Goal: Task Accomplishment & Management: Manage account settings

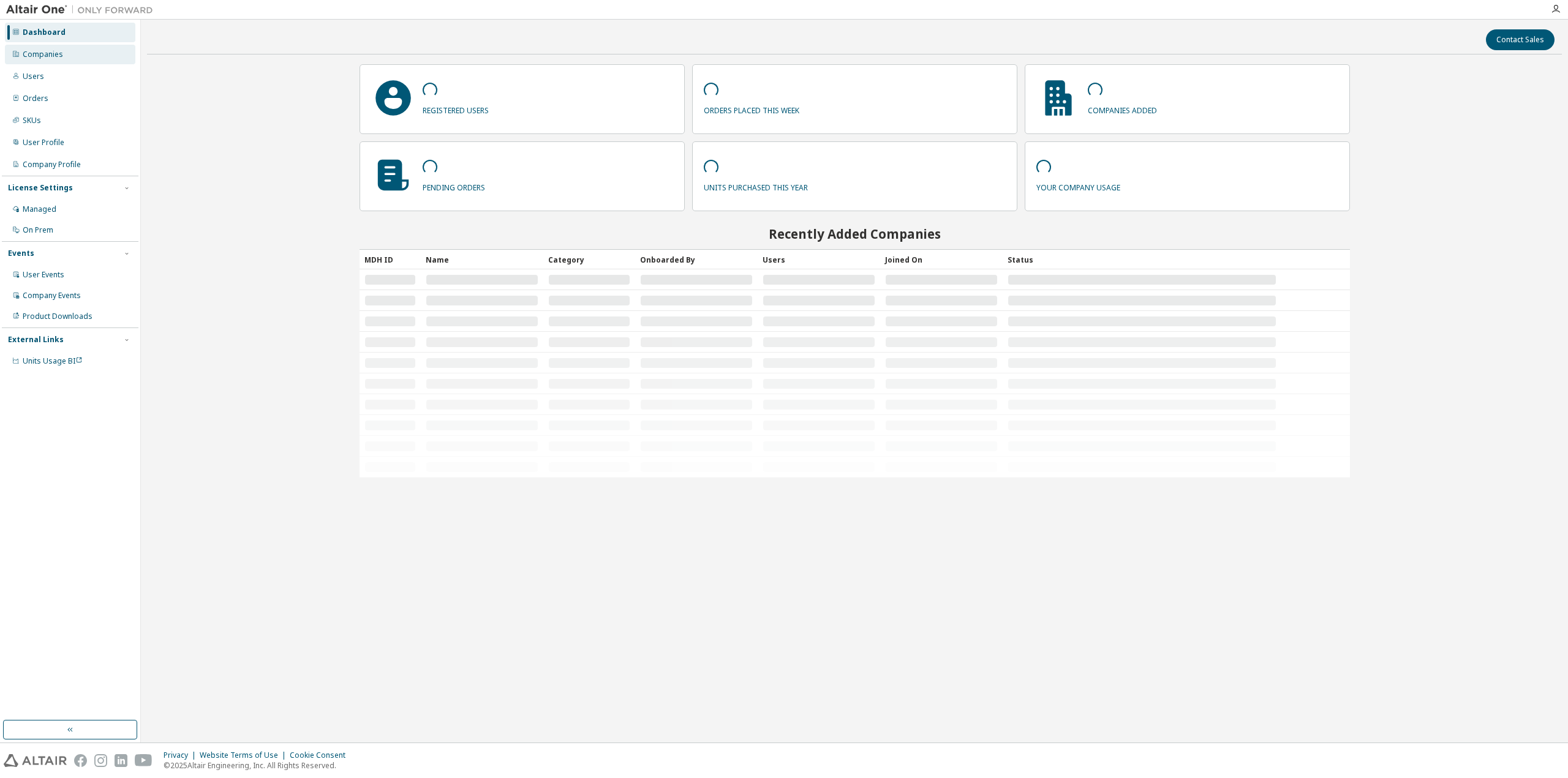
click at [66, 54] on div "Companies" at bounding box center [70, 54] width 131 height 20
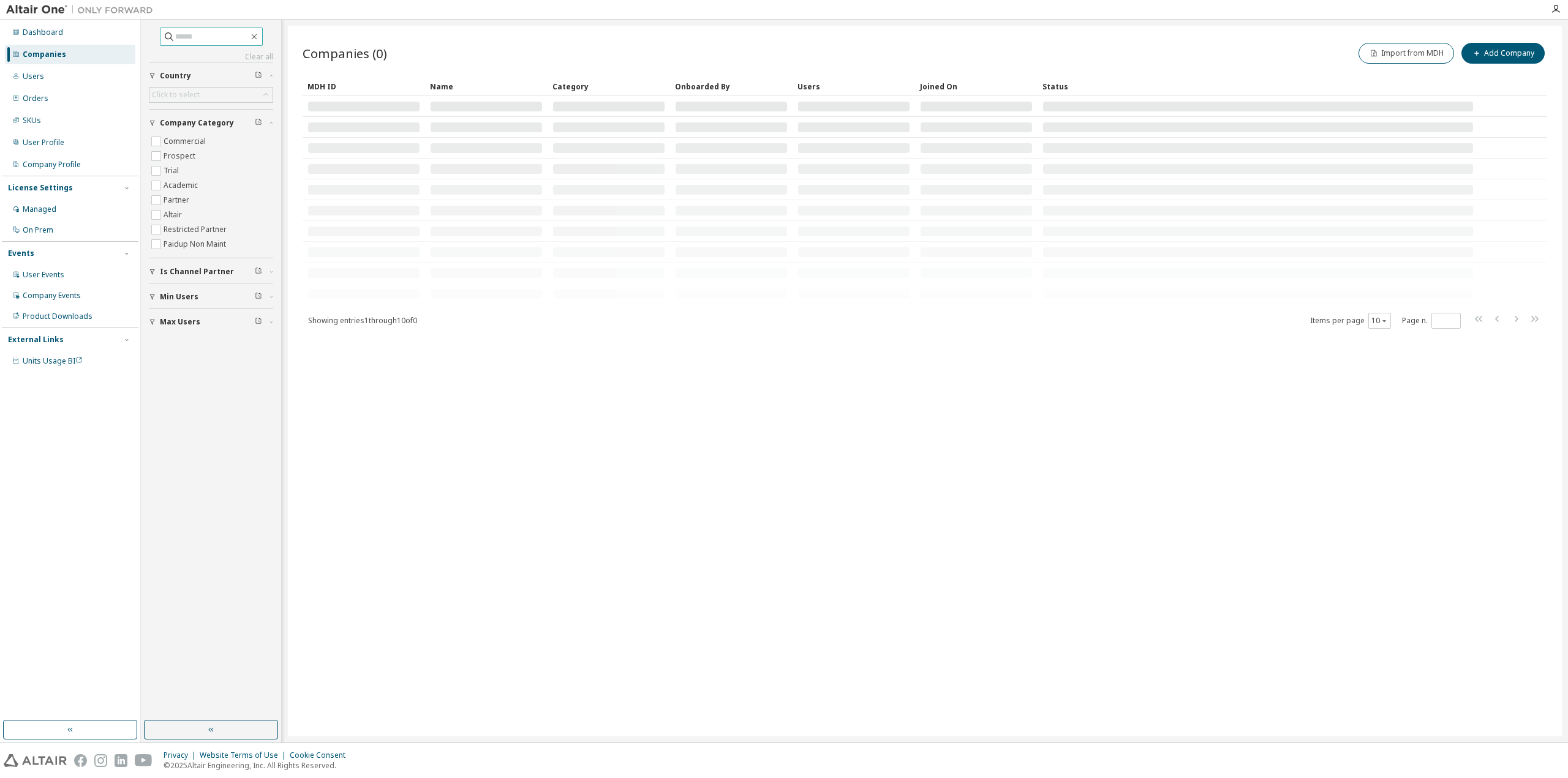
click at [178, 38] on input "text" at bounding box center [212, 37] width 74 height 12
paste input "**********"
type input "**********"
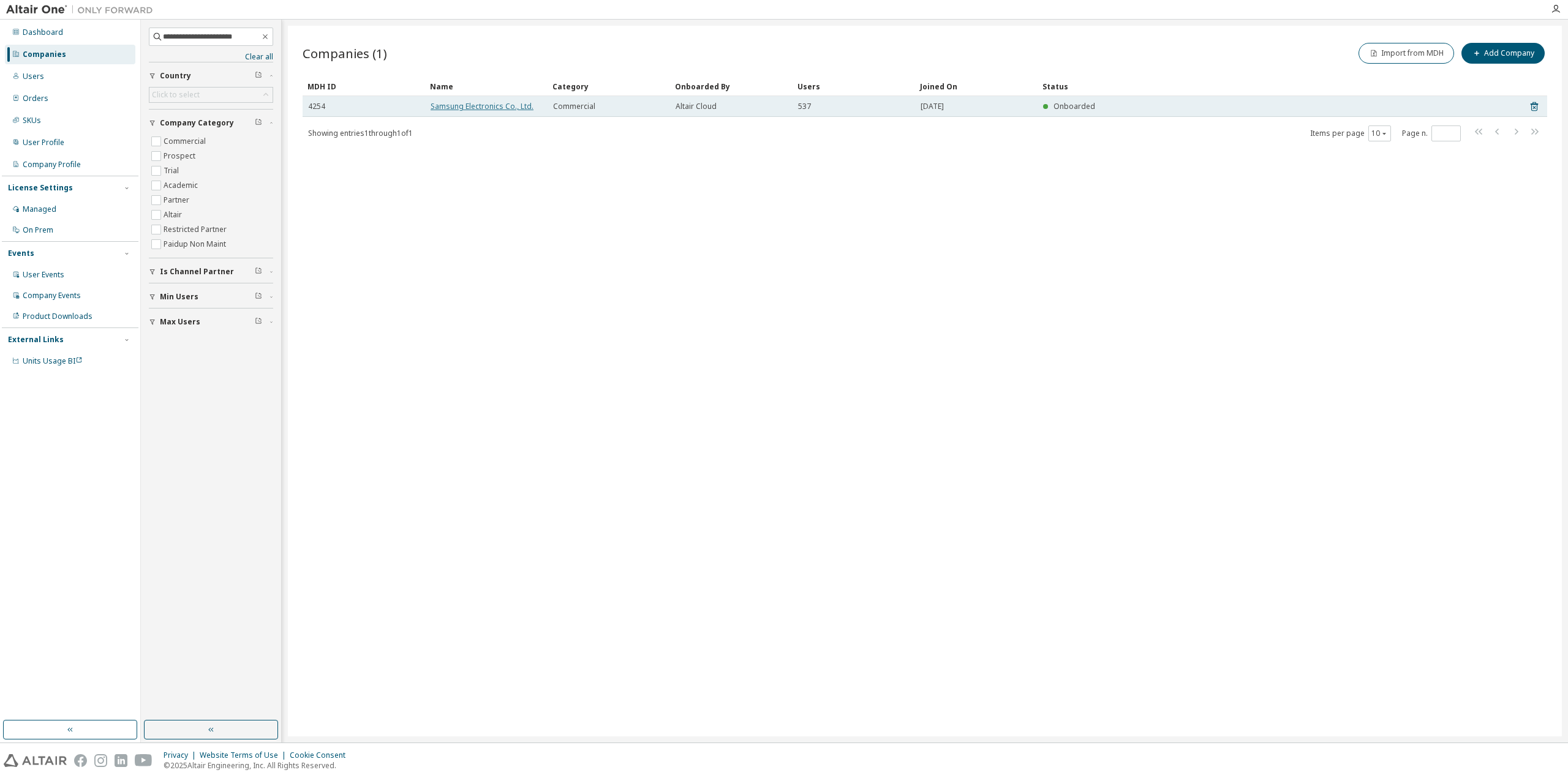
click at [467, 106] on link "Samsung Electronics Co., Ltd." at bounding box center [482, 106] width 103 height 11
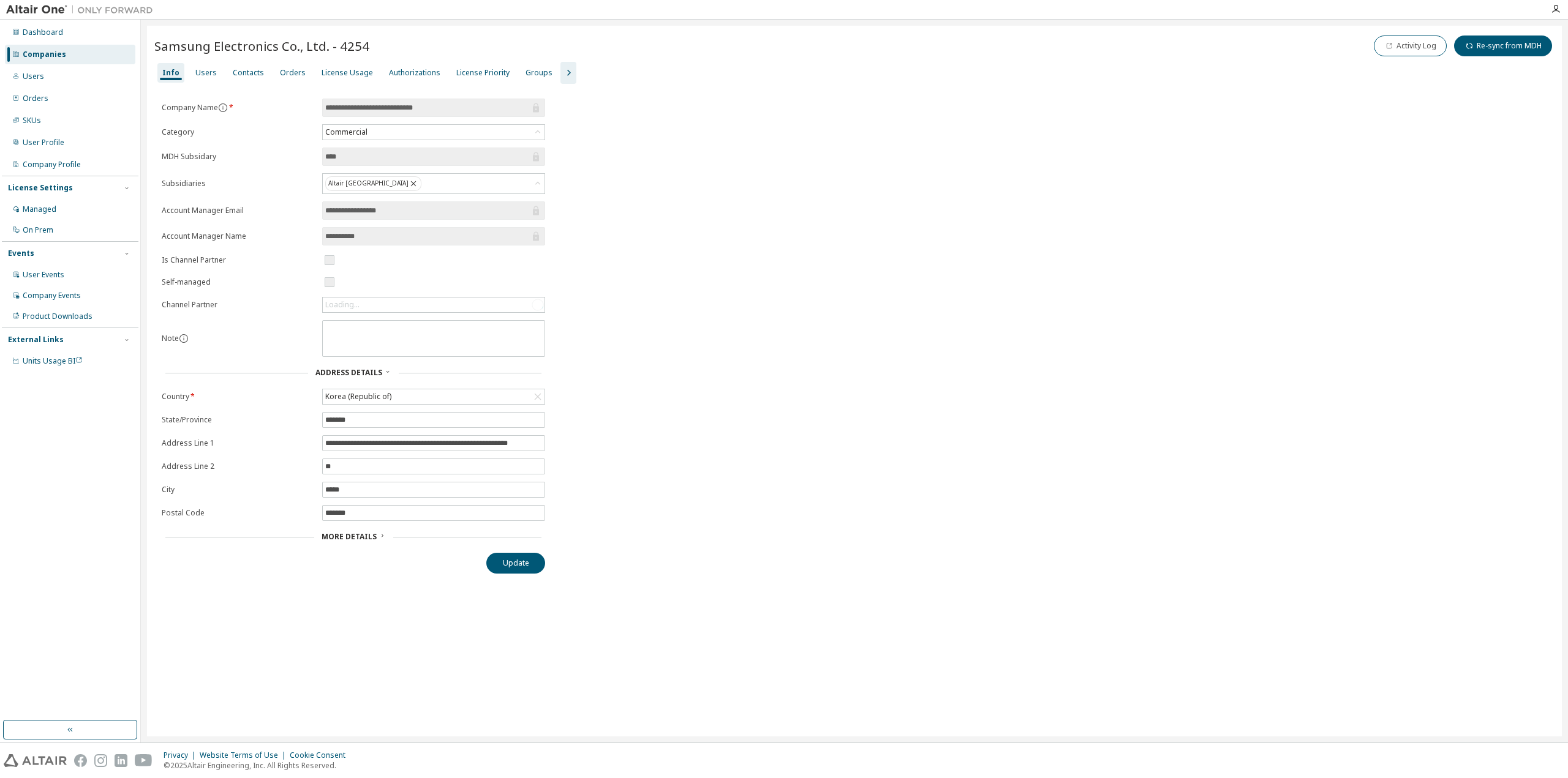
click at [561, 74] on icon "button" at bounding box center [568, 73] width 15 height 15
click at [214, 72] on div "Users" at bounding box center [206, 73] width 32 height 20
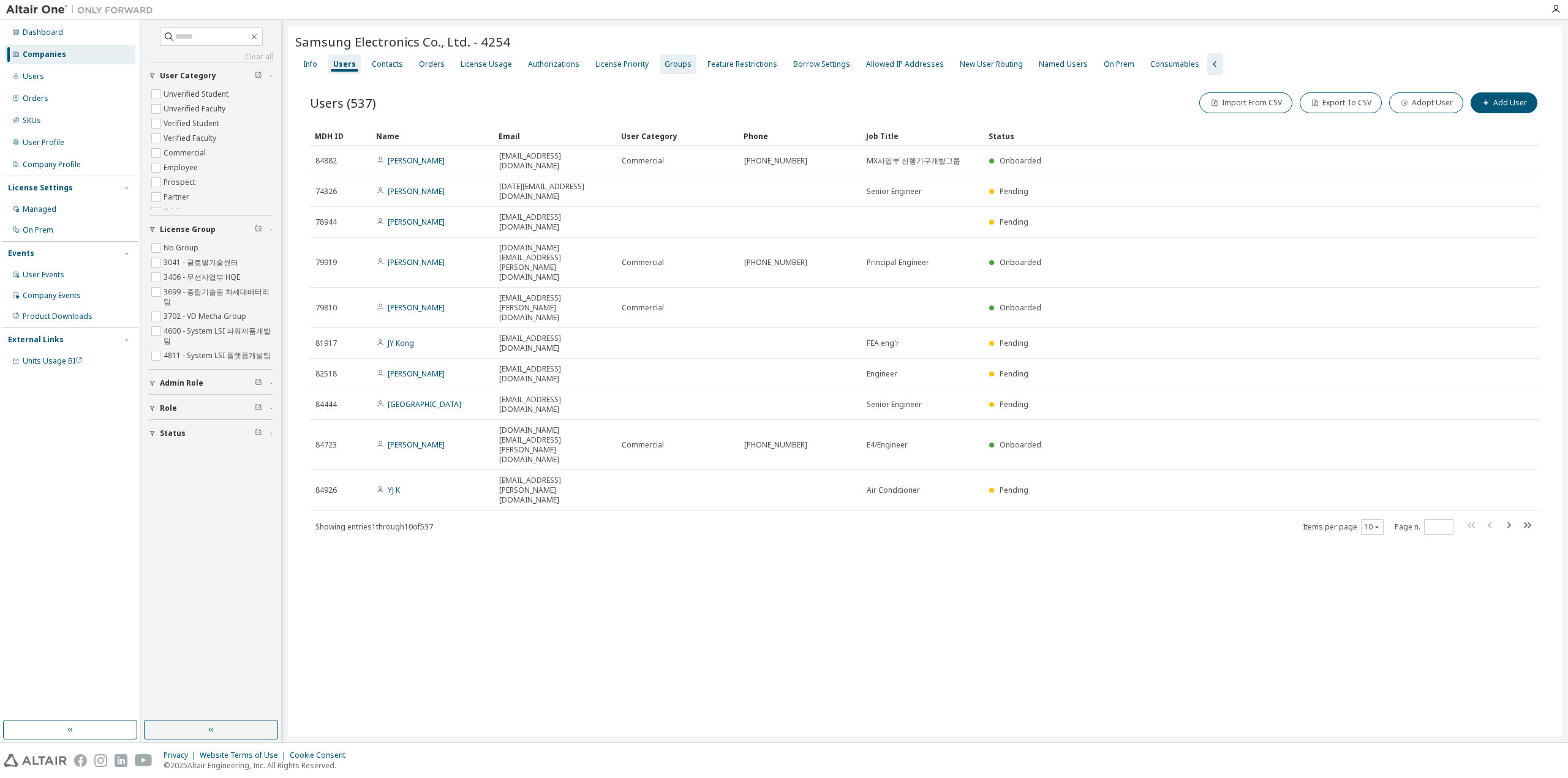
click at [664, 69] on div "Groups" at bounding box center [677, 64] width 27 height 10
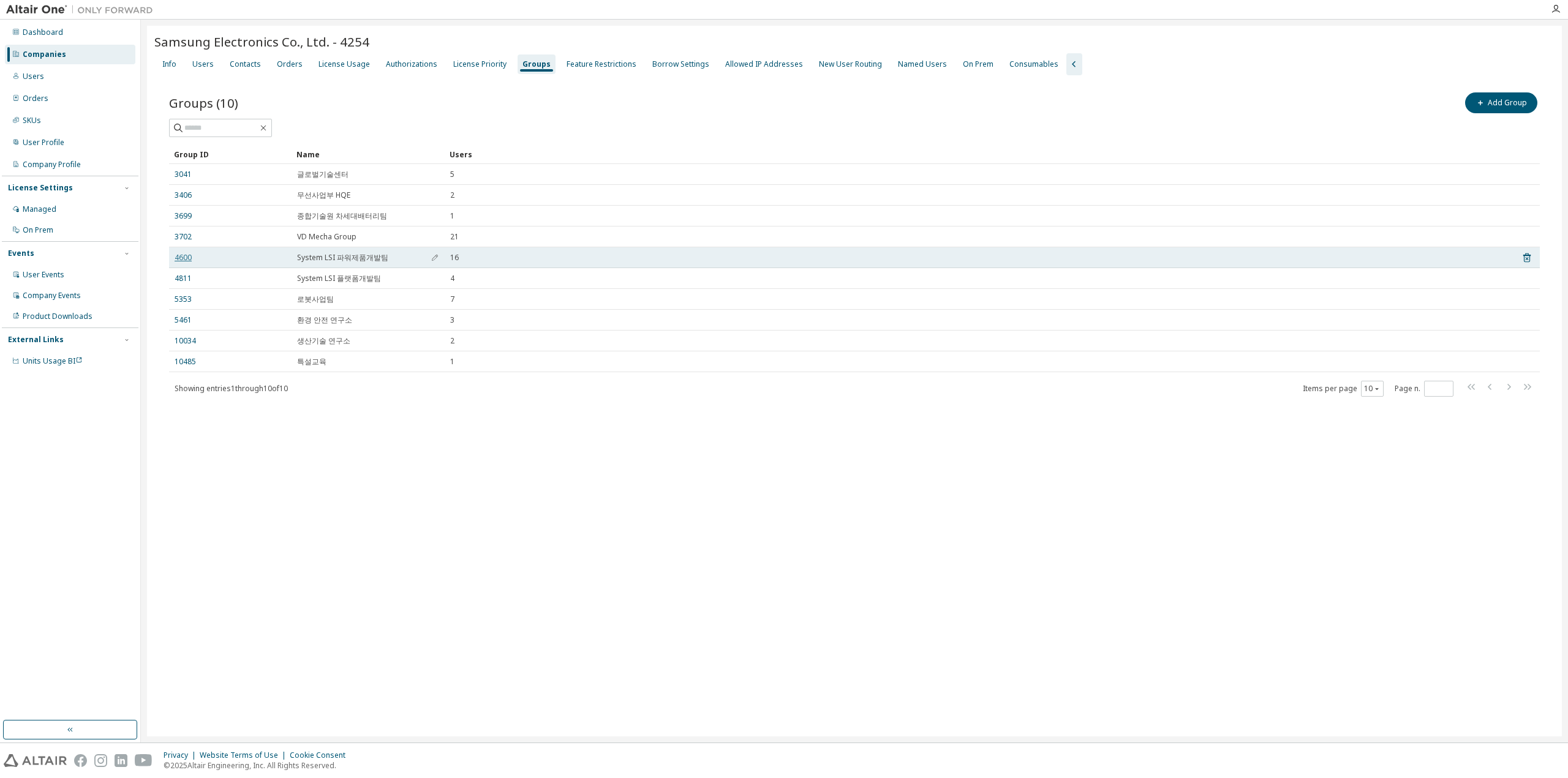
click at [178, 255] on link "4600" at bounding box center [183, 258] width 17 height 10
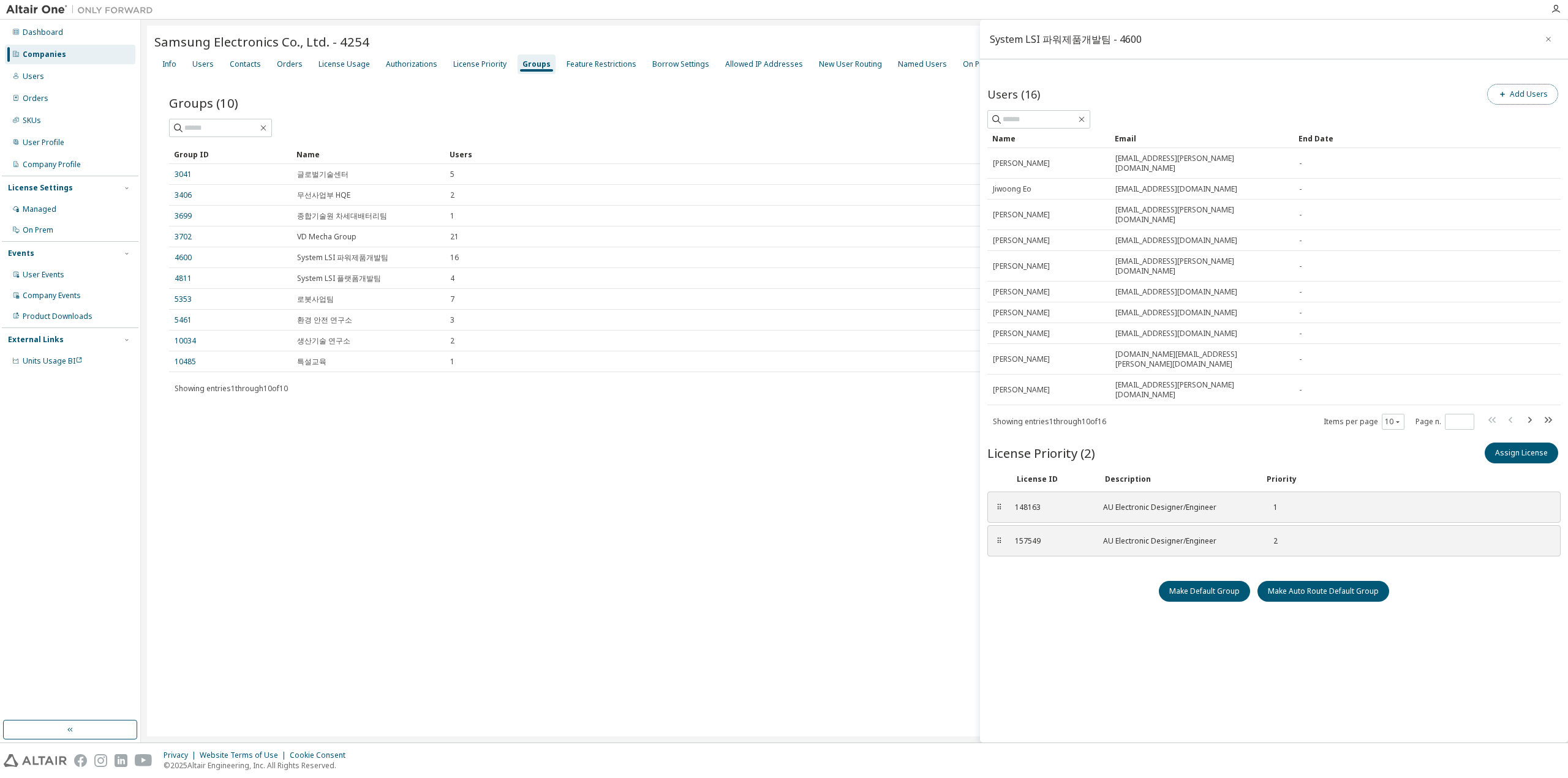
click at [1538, 91] on button "Add Users" at bounding box center [1522, 94] width 71 height 21
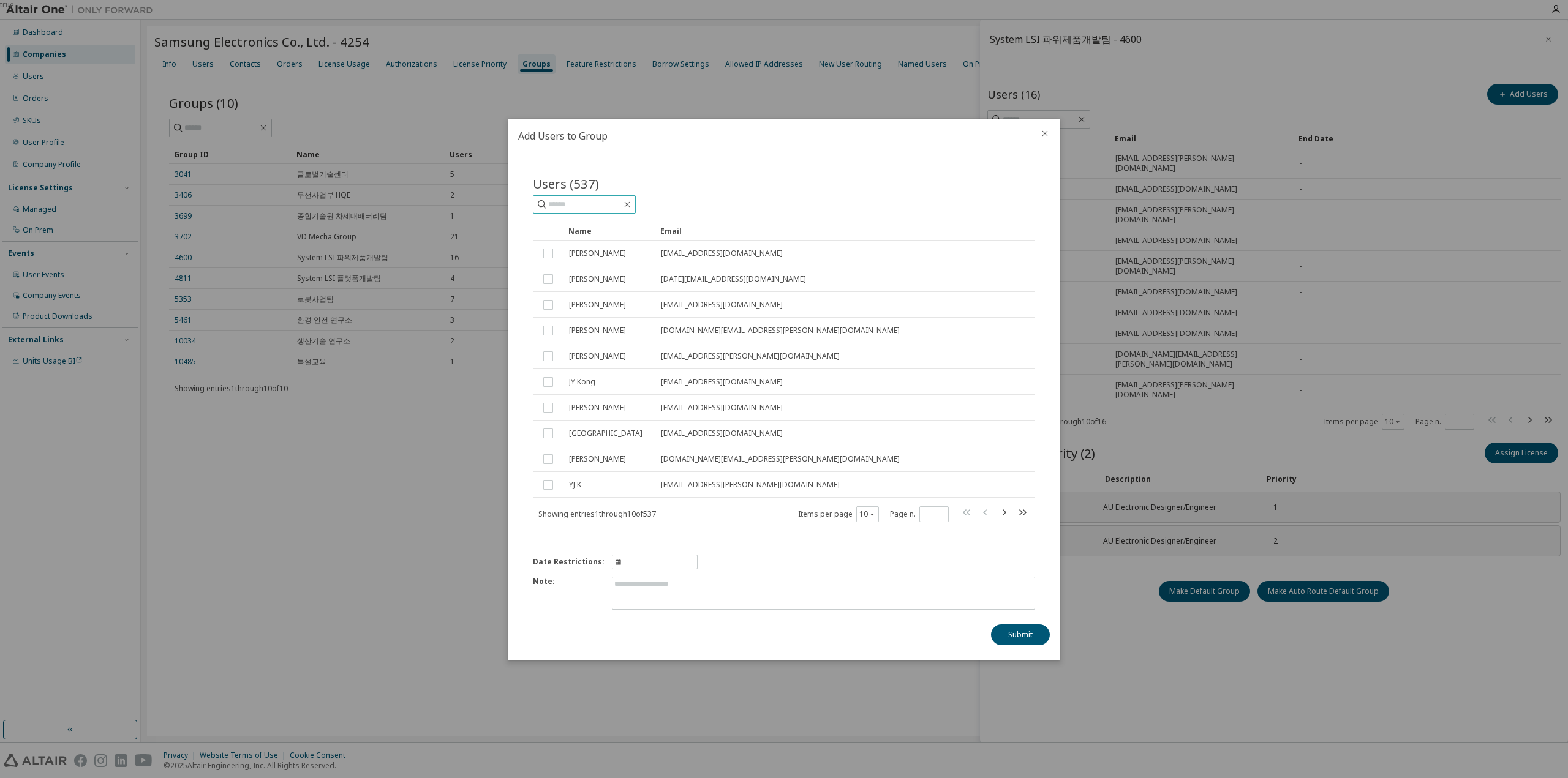
click at [583, 207] on input "text" at bounding box center [585, 204] width 74 height 12
paste input "**********"
type input "**********"
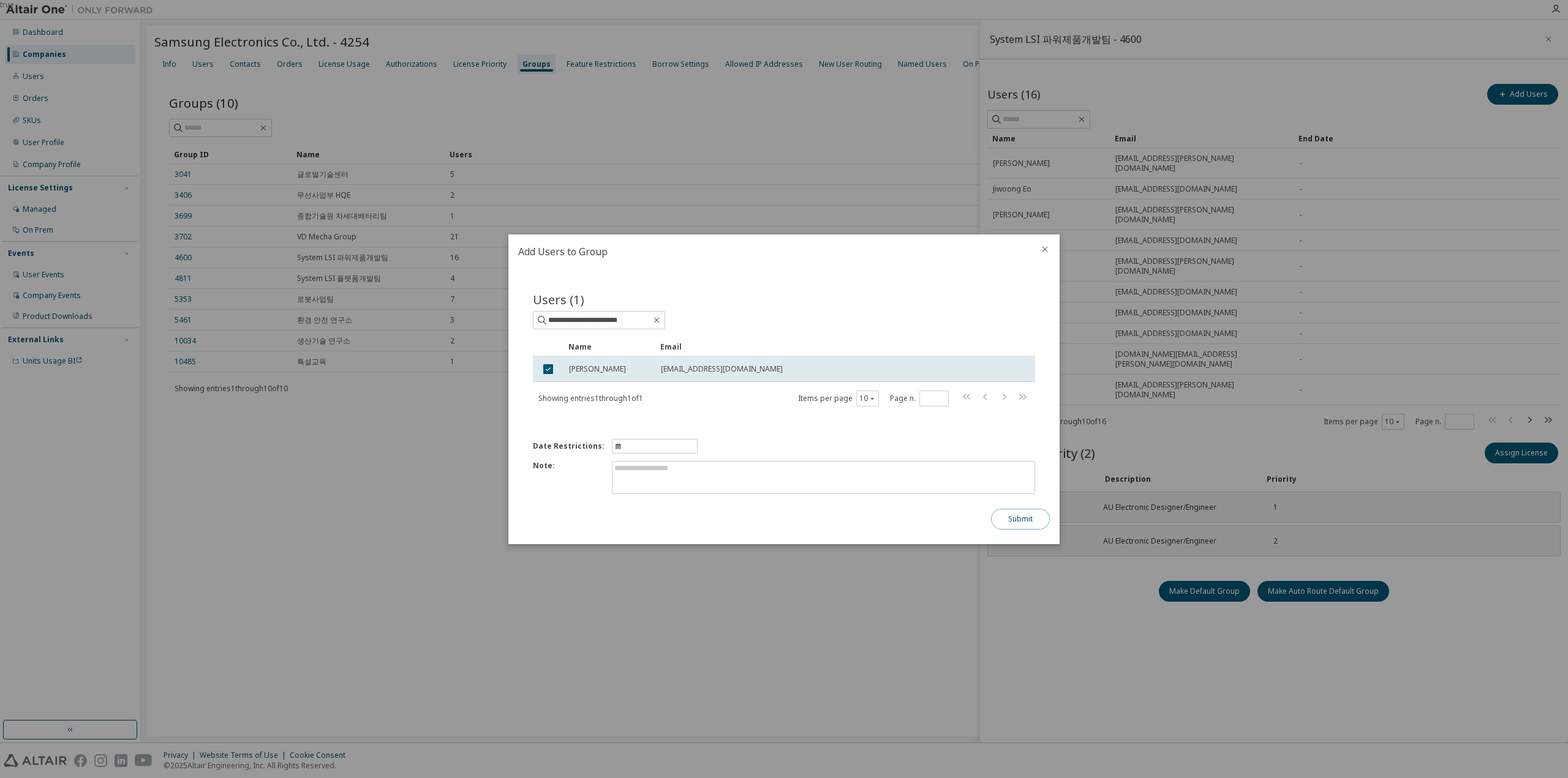
click at [1036, 523] on button "Submit" at bounding box center [1020, 519] width 59 height 21
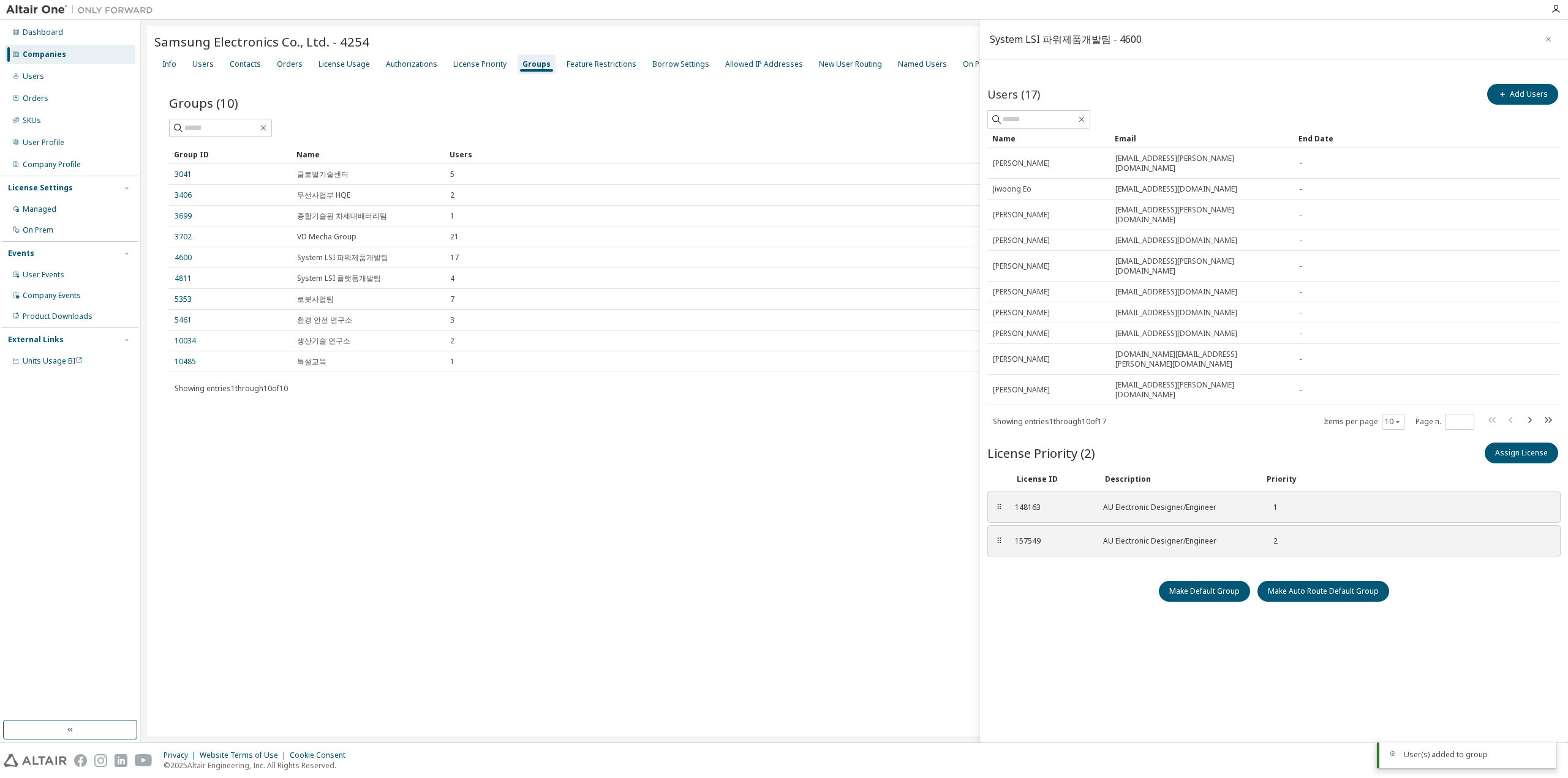
drag, startPoint x: 1251, startPoint y: 646, endPoint x: 1244, endPoint y: 645, distance: 7.1
click at [1249, 646] on div "System LSI 파워제품개발팀 - 4600 Users (17) Add Users Clear Load Save Save As Field Op…" at bounding box center [1273, 381] width 588 height 723
click at [1029, 125] on span at bounding box center [1038, 119] width 103 height 18
click at [1029, 120] on input "text" at bounding box center [1039, 119] width 74 height 12
paste input "**********"
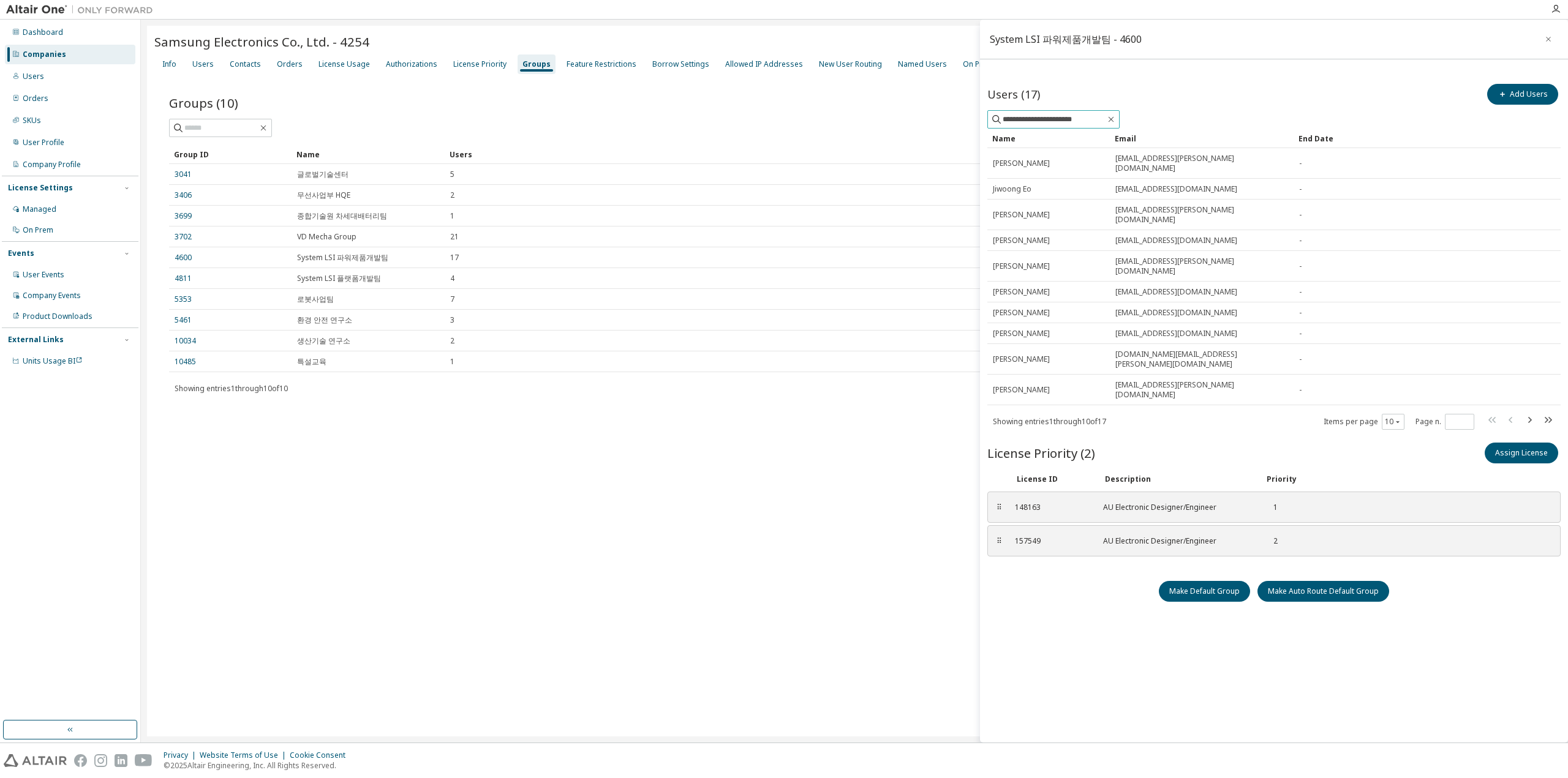
type input "**********"
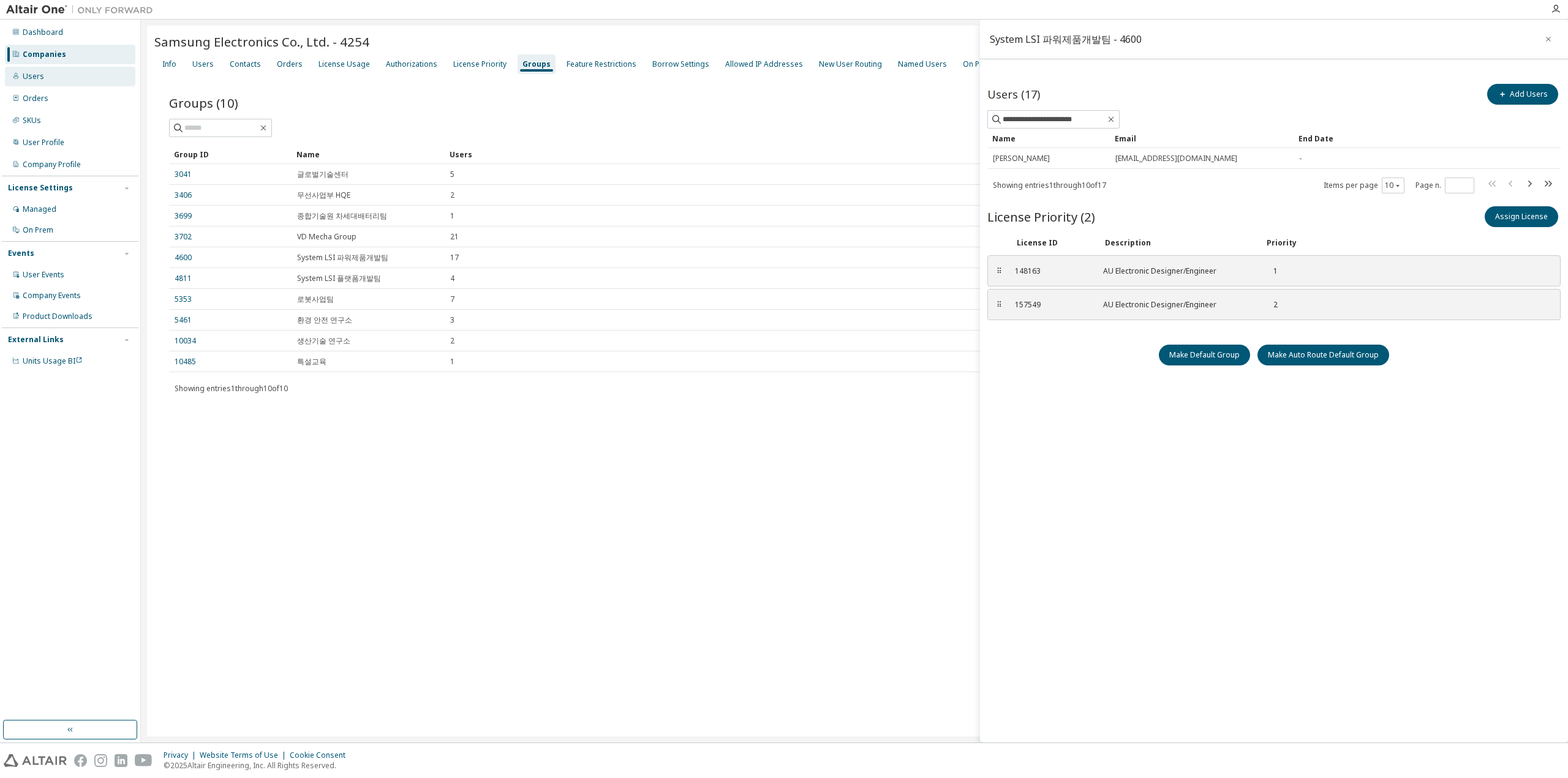
click at [89, 79] on div "Users" at bounding box center [70, 76] width 131 height 20
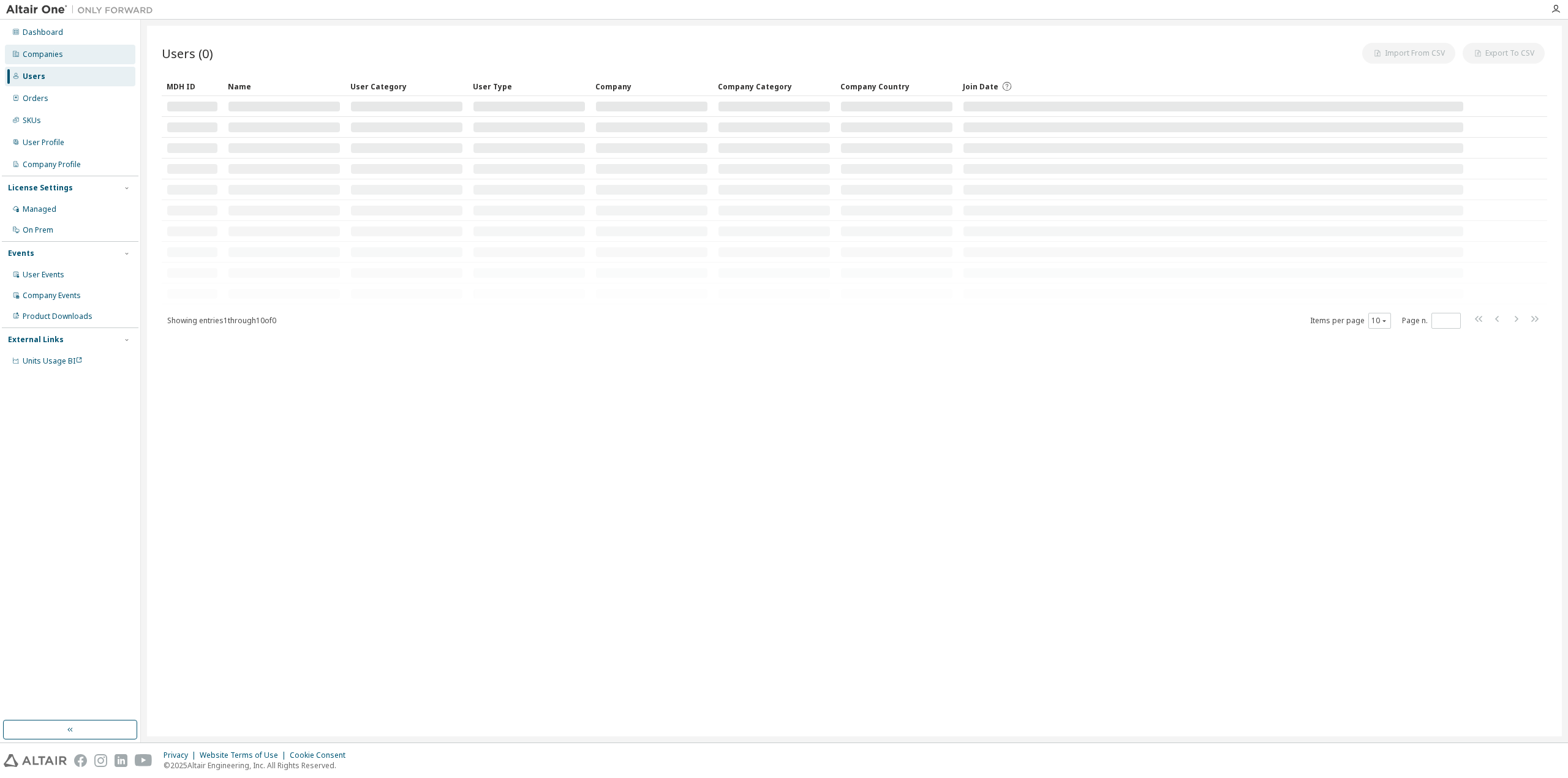
click at [89, 55] on div "Companies" at bounding box center [70, 54] width 131 height 20
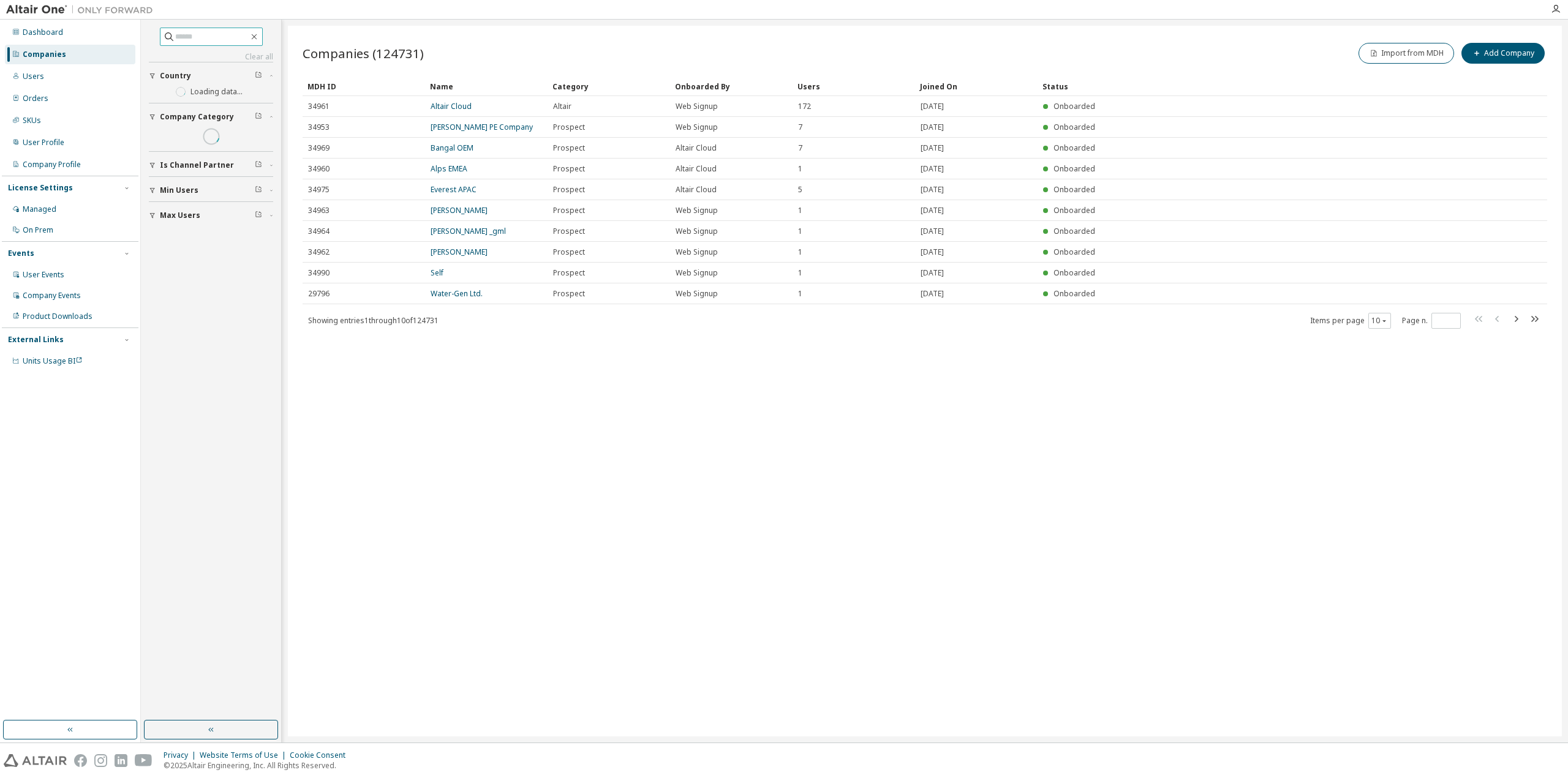
click at [212, 36] on input "text" at bounding box center [212, 37] width 74 height 12
paste input "**********"
type input "**********"
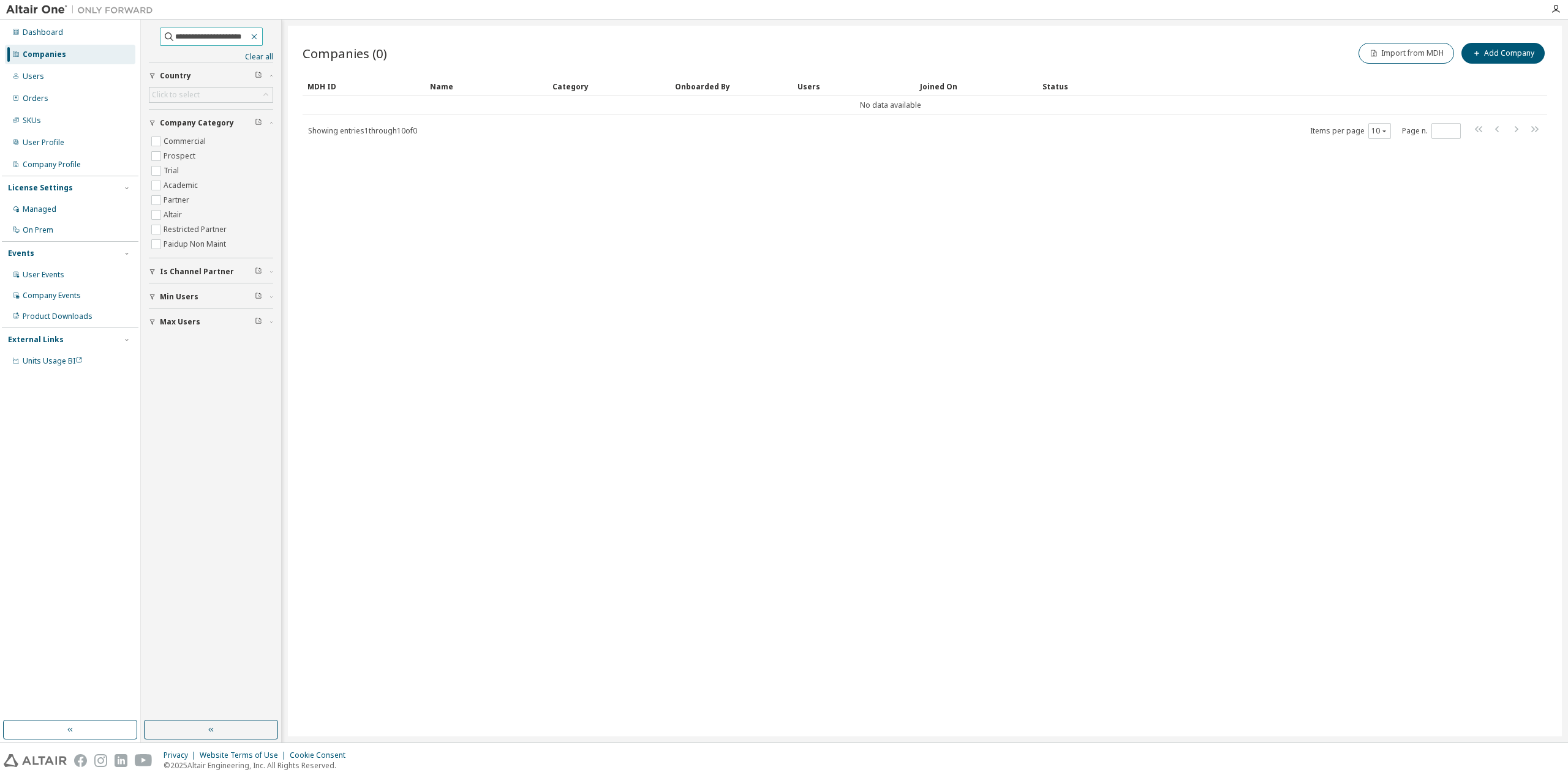
click at [259, 35] on icon "button" at bounding box center [254, 37] width 10 height 10
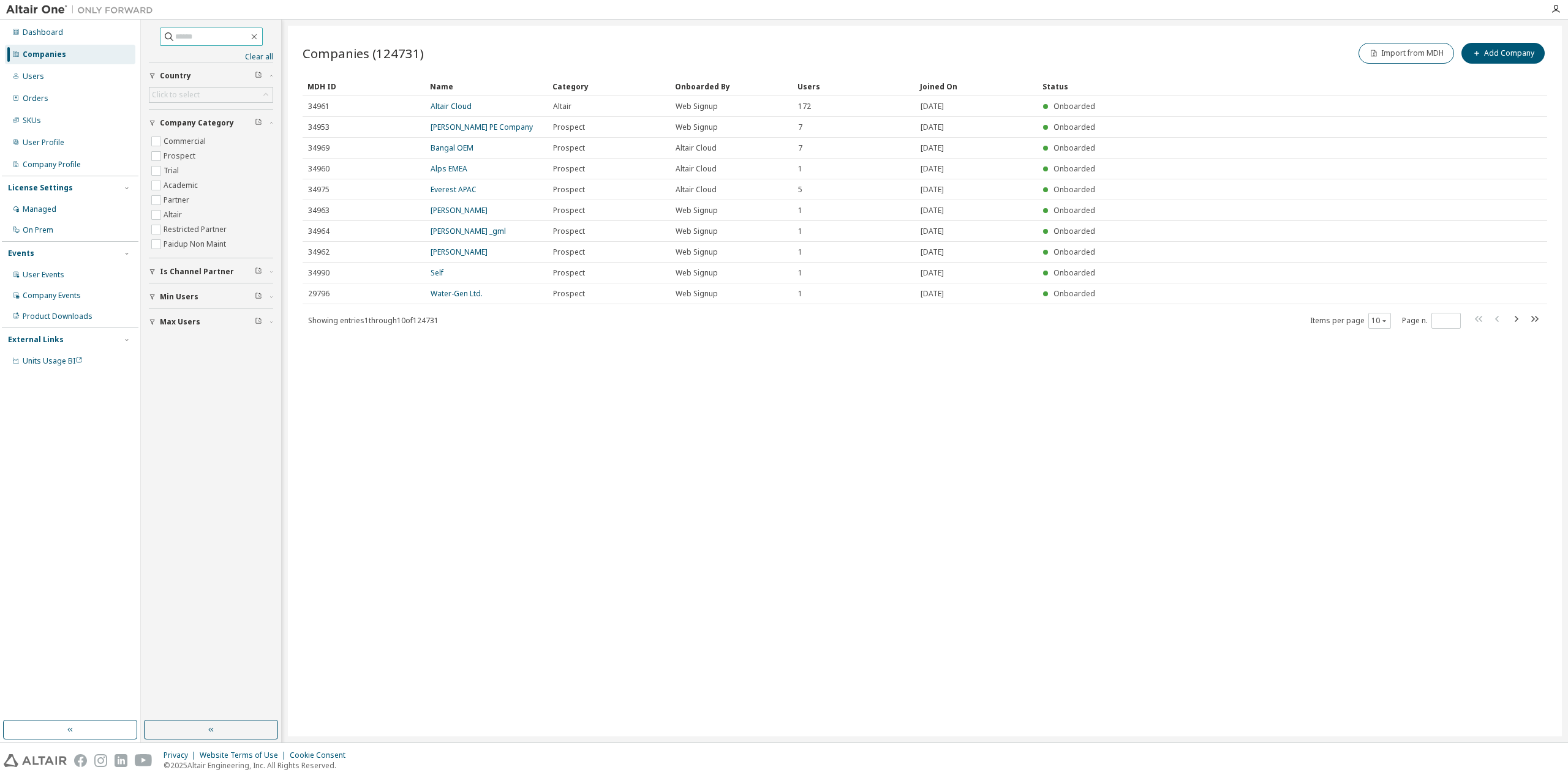
click at [231, 44] on span at bounding box center [211, 37] width 103 height 18
click at [249, 41] on input "text" at bounding box center [212, 37] width 74 height 12
type input "*"
type input "****"
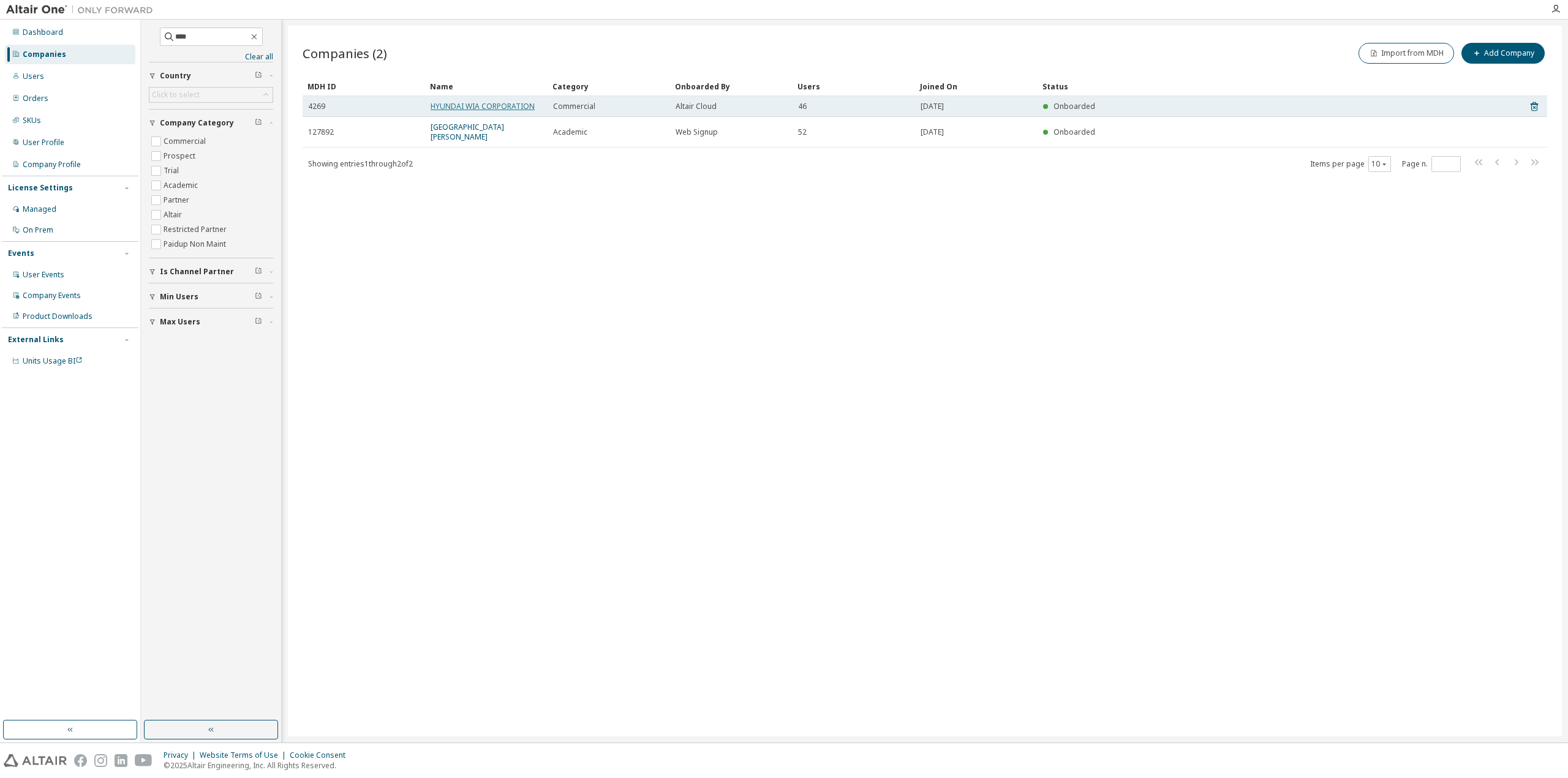
click at [471, 103] on link "HYUNDAI WIA CORPORATION" at bounding box center [483, 106] width 104 height 11
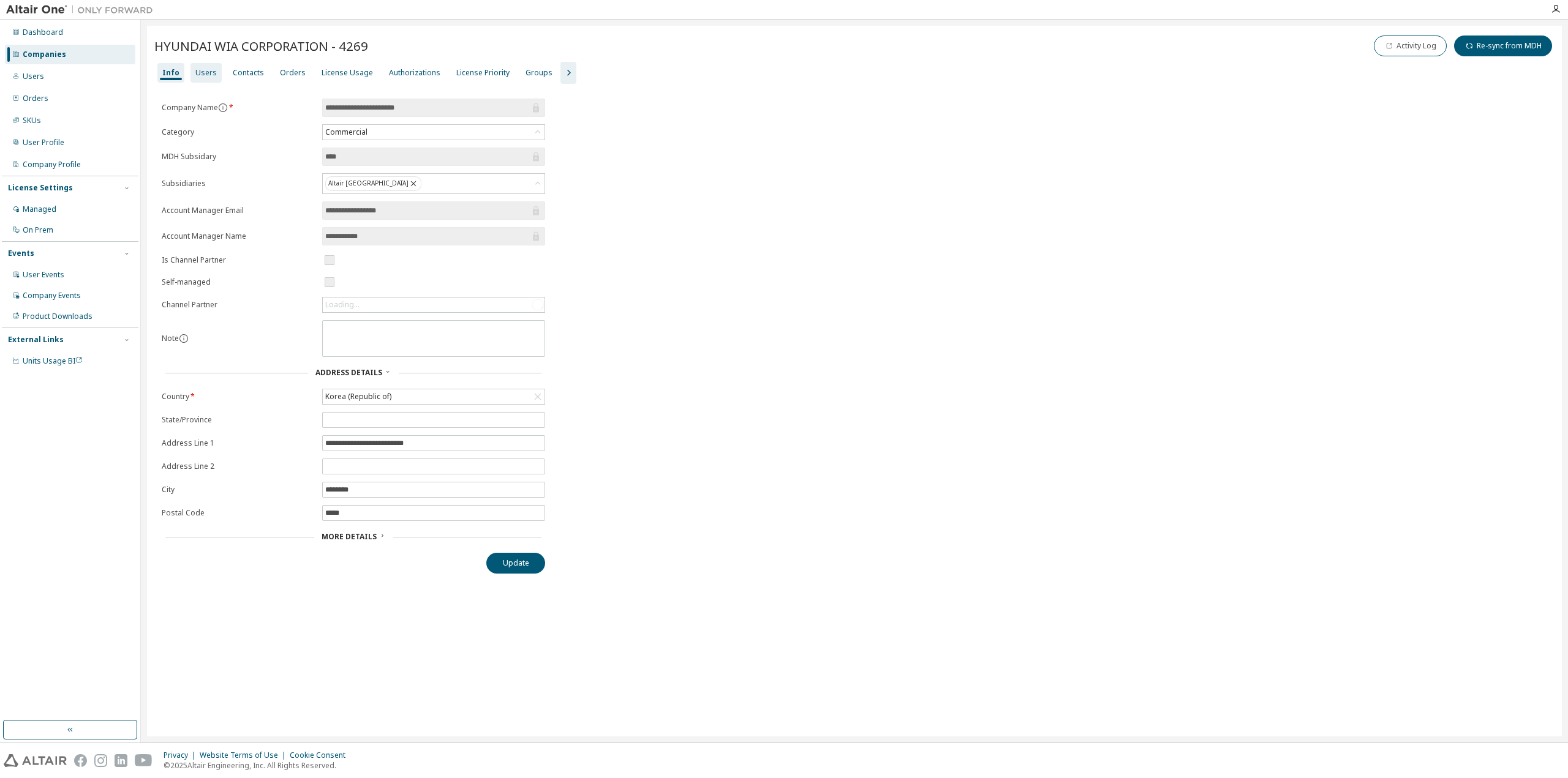
click at [213, 78] on div "Users" at bounding box center [206, 73] width 32 height 20
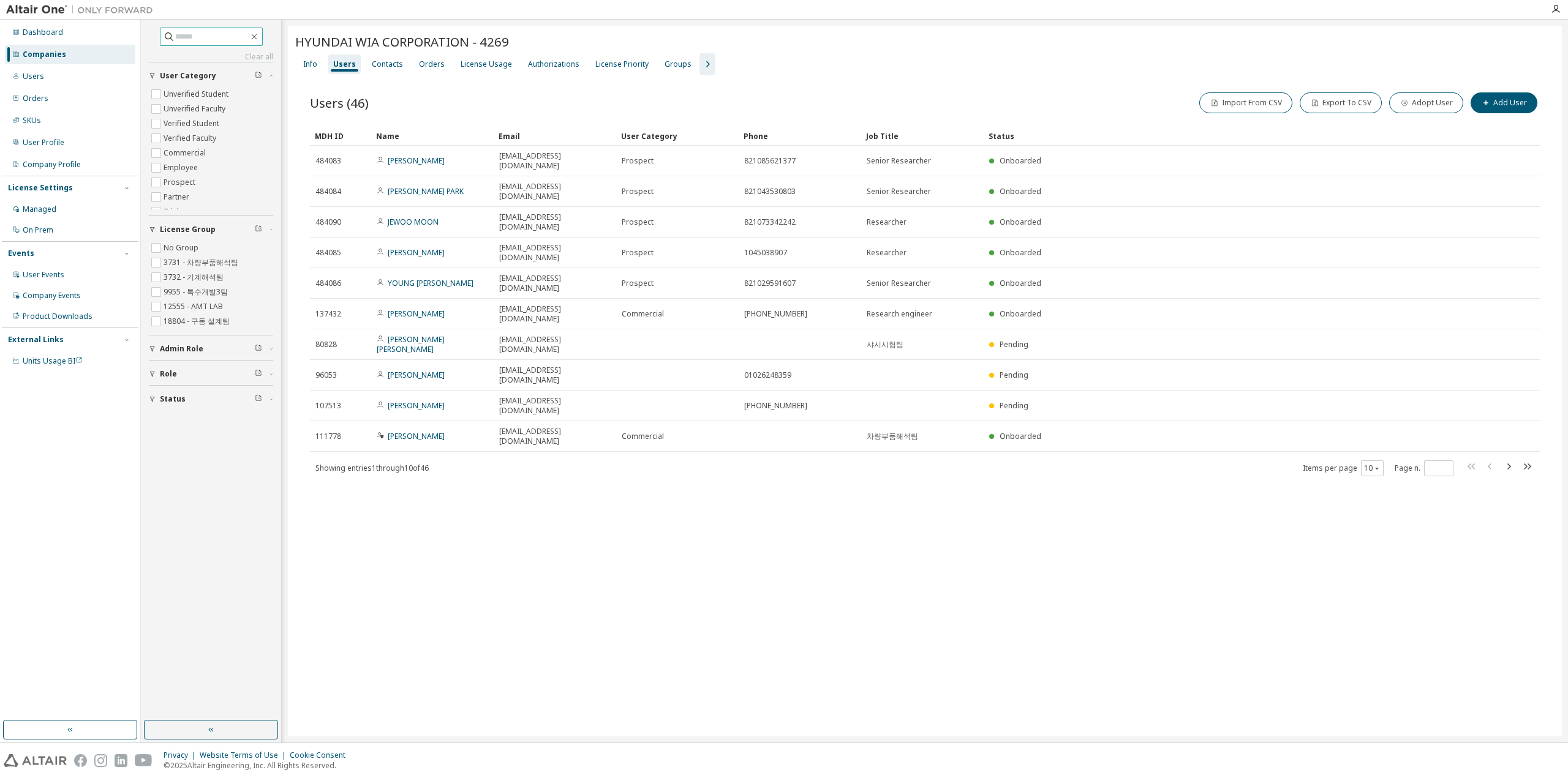
click at [212, 30] on span at bounding box center [211, 37] width 103 height 18
click at [212, 33] on input "text" at bounding box center [212, 37] width 74 height 12
paste input "**********"
type input "**********"
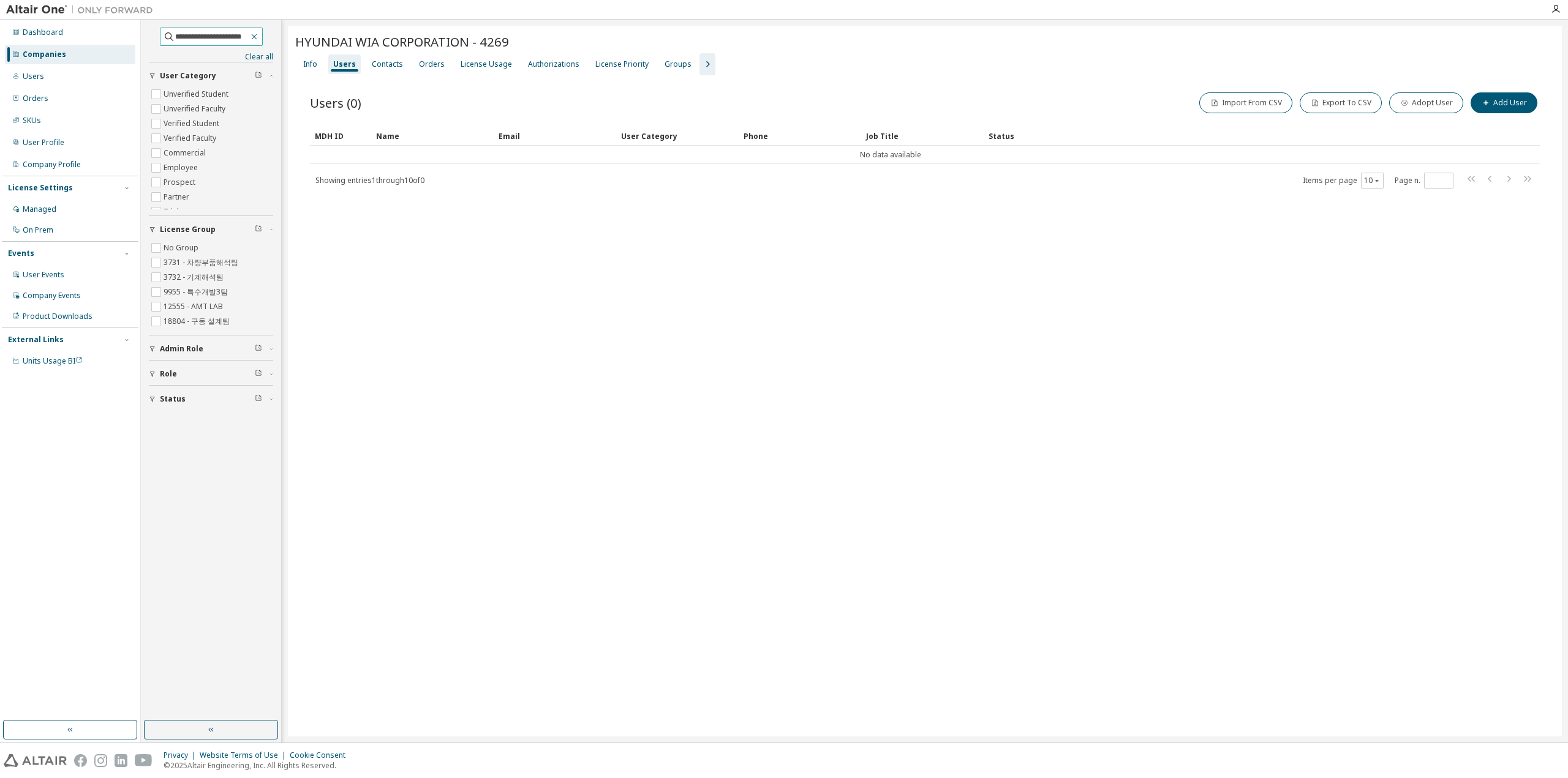
click at [257, 36] on icon "button" at bounding box center [254, 37] width 6 height 6
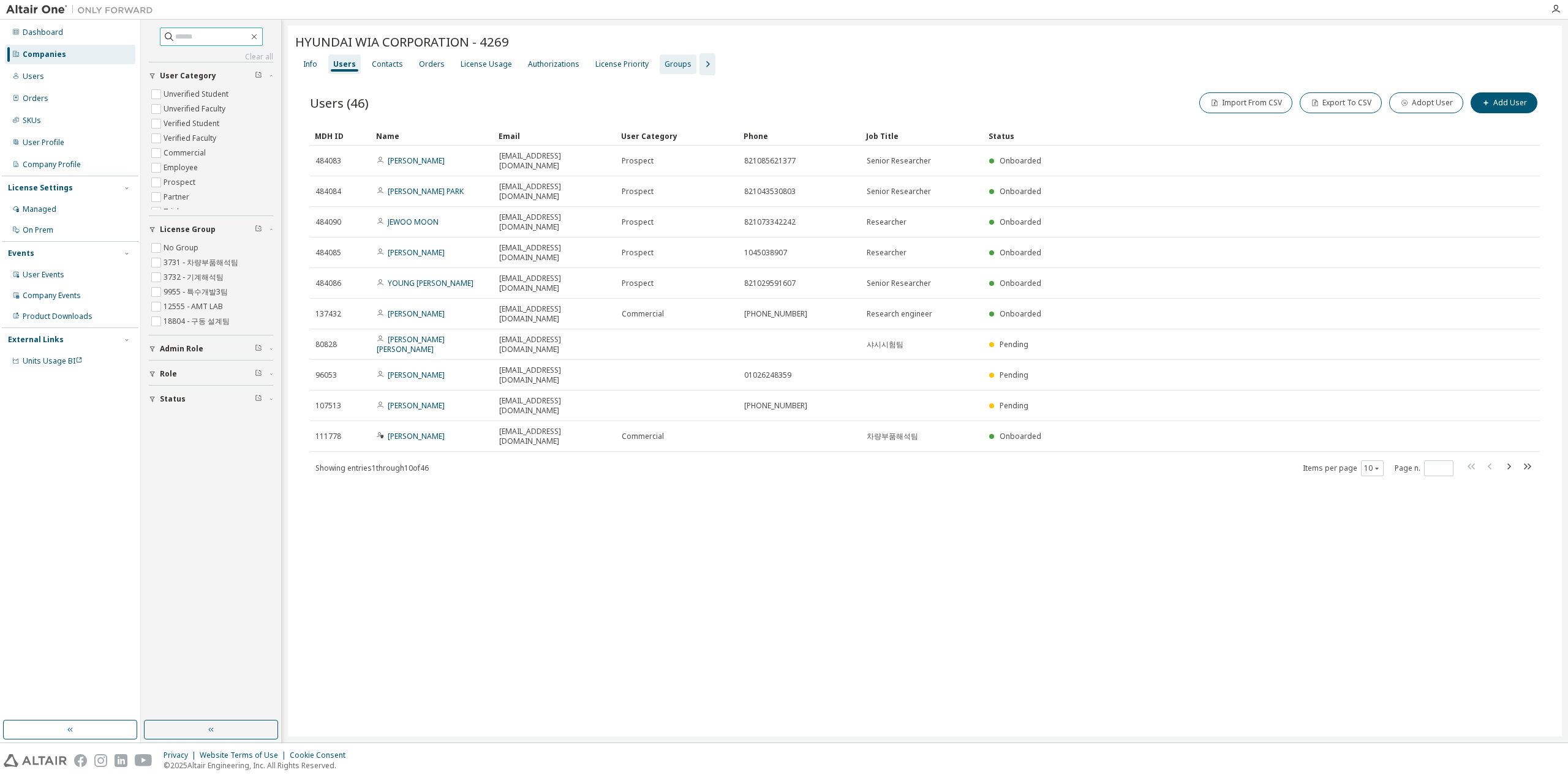
click at [665, 63] on div "Groups" at bounding box center [677, 64] width 27 height 10
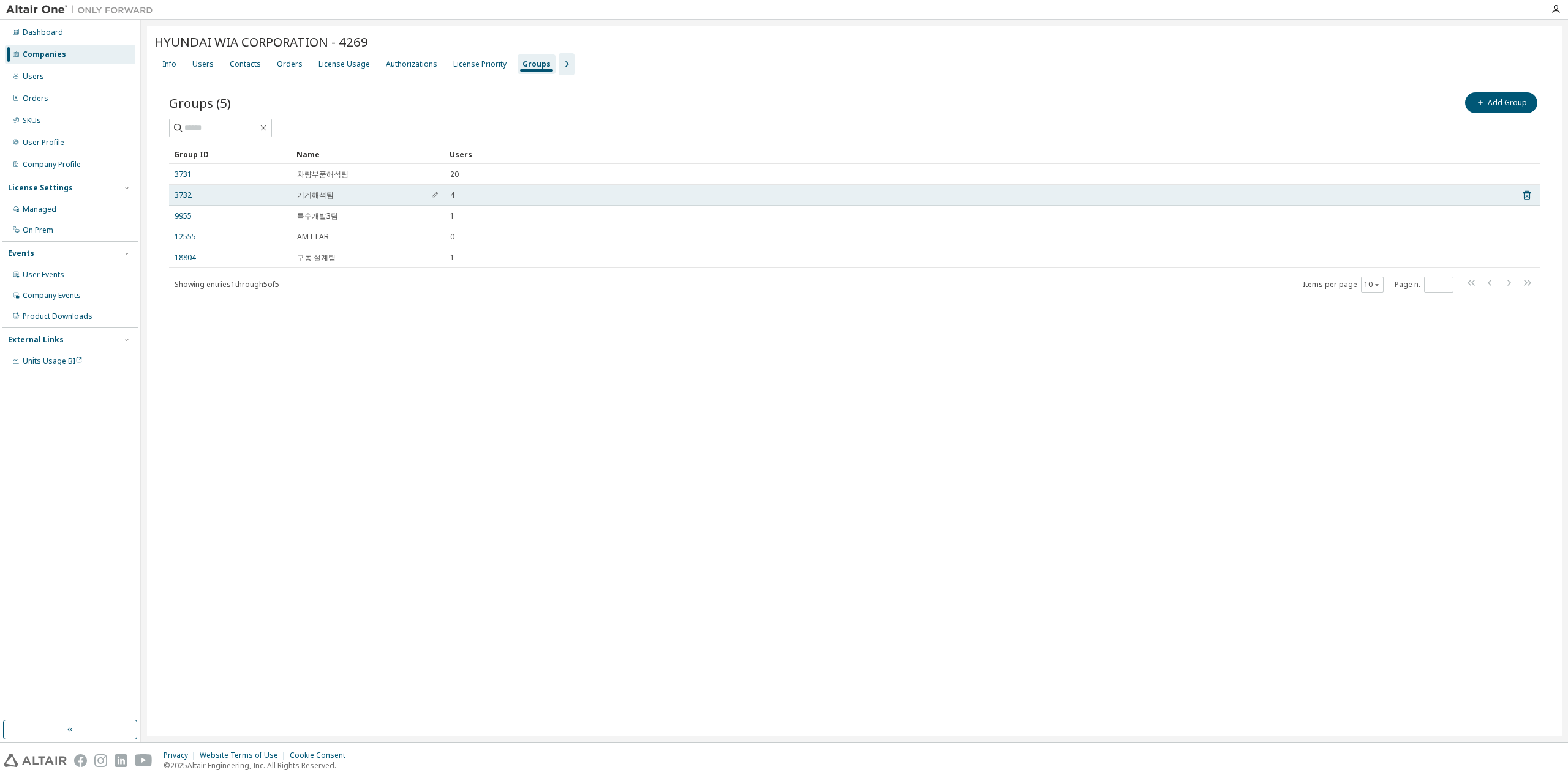
click at [181, 188] on td "3732" at bounding box center [230, 195] width 122 height 21
click at [181, 190] on link "3732" at bounding box center [183, 195] width 17 height 10
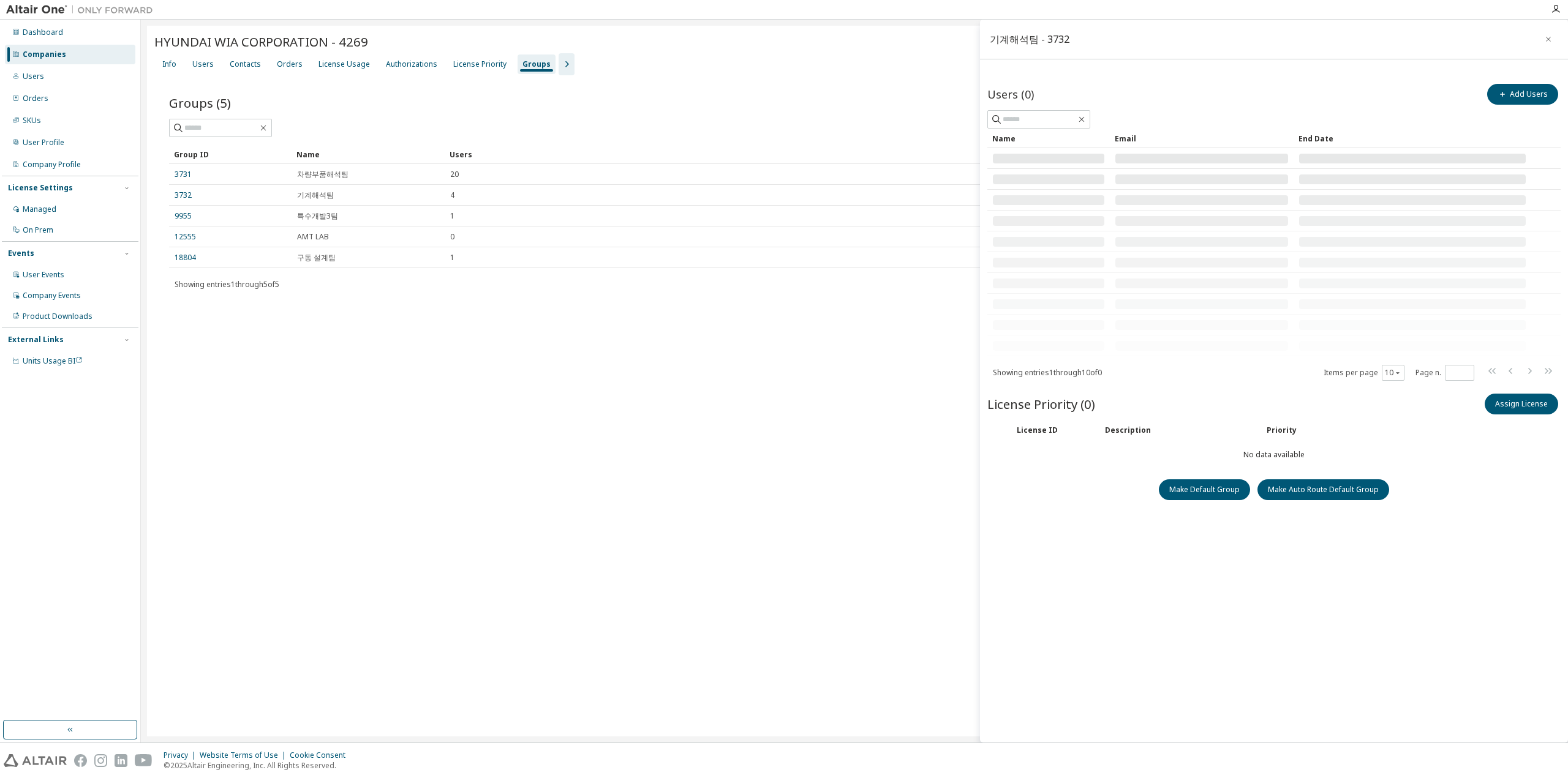
click at [180, 199] on td "3732" at bounding box center [230, 195] width 122 height 21
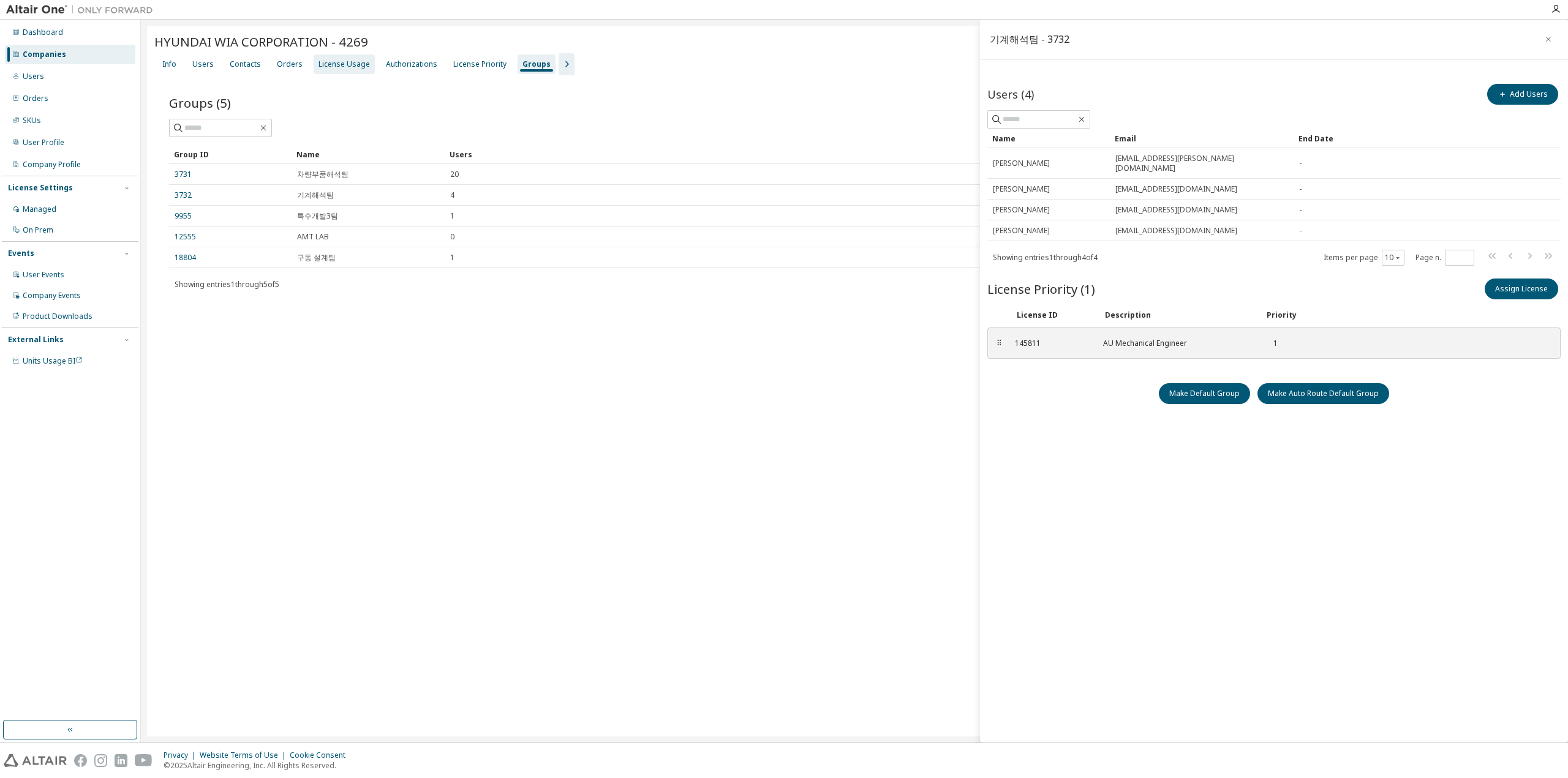
click at [322, 59] on div "License Usage" at bounding box center [344, 64] width 61 height 20
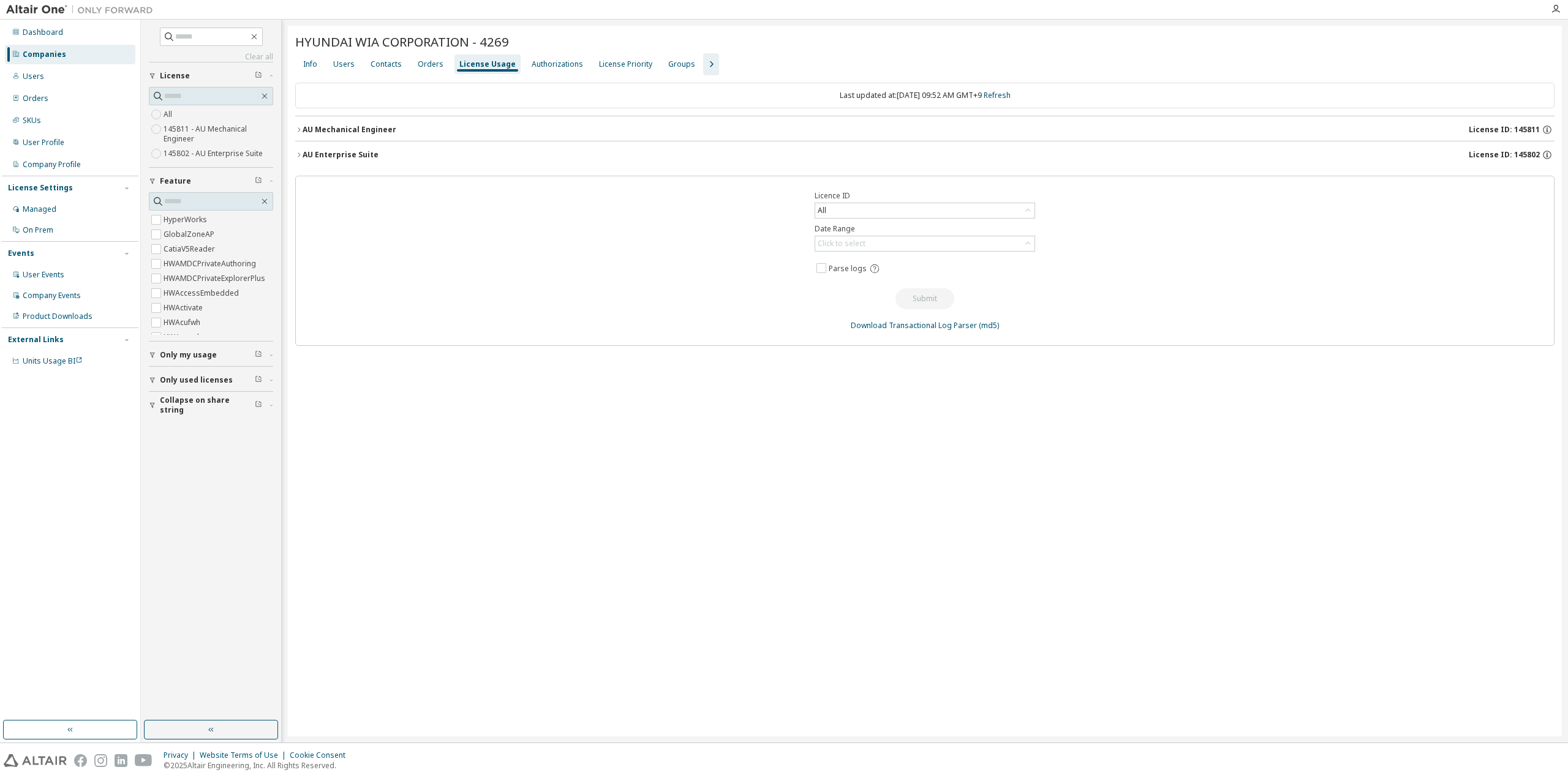
click at [354, 133] on div "AU Mechanical Engineer" at bounding box center [349, 130] width 94 height 10
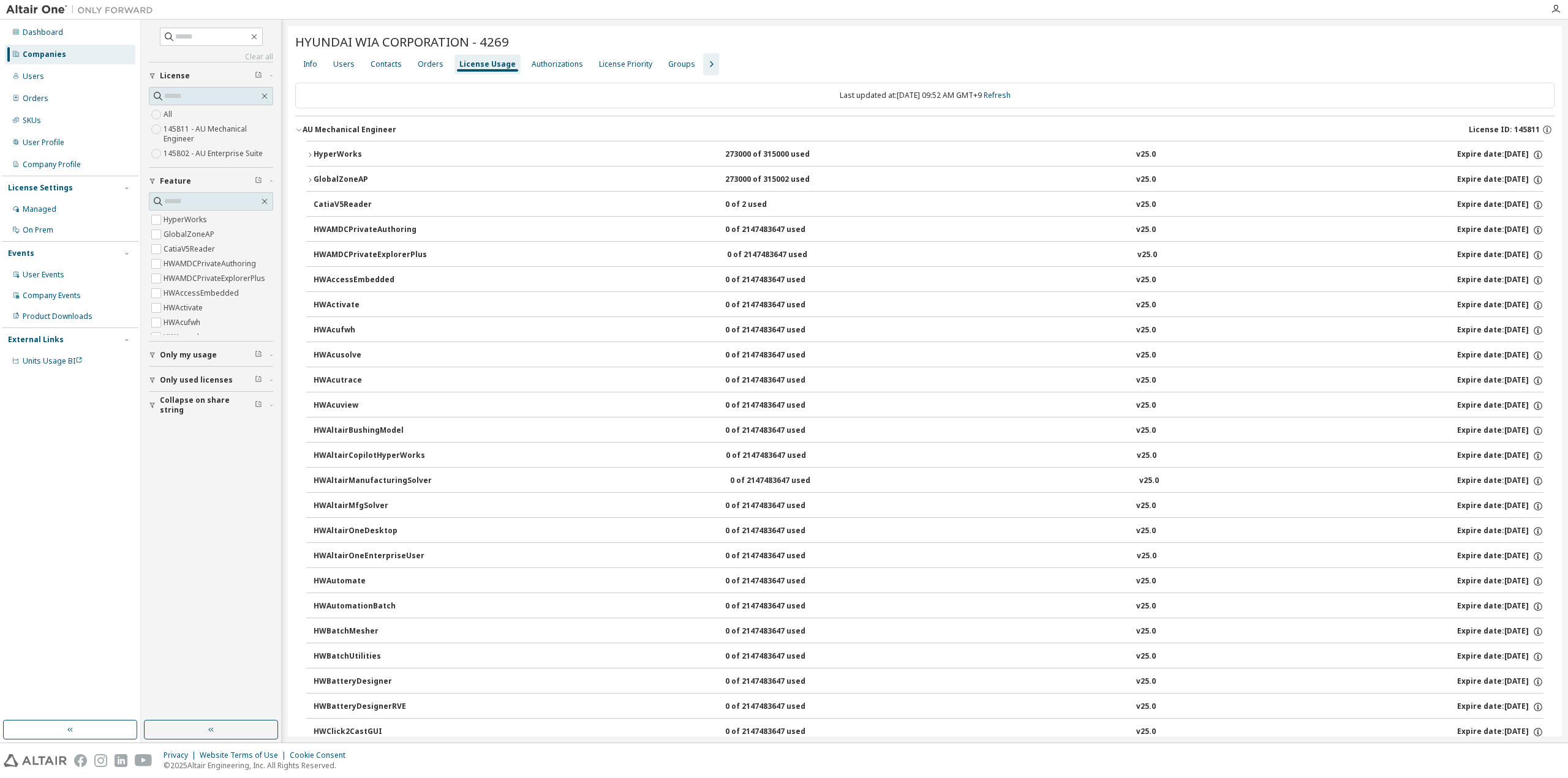
click at [354, 133] on div "AU Mechanical Engineer" at bounding box center [349, 130] width 94 height 10
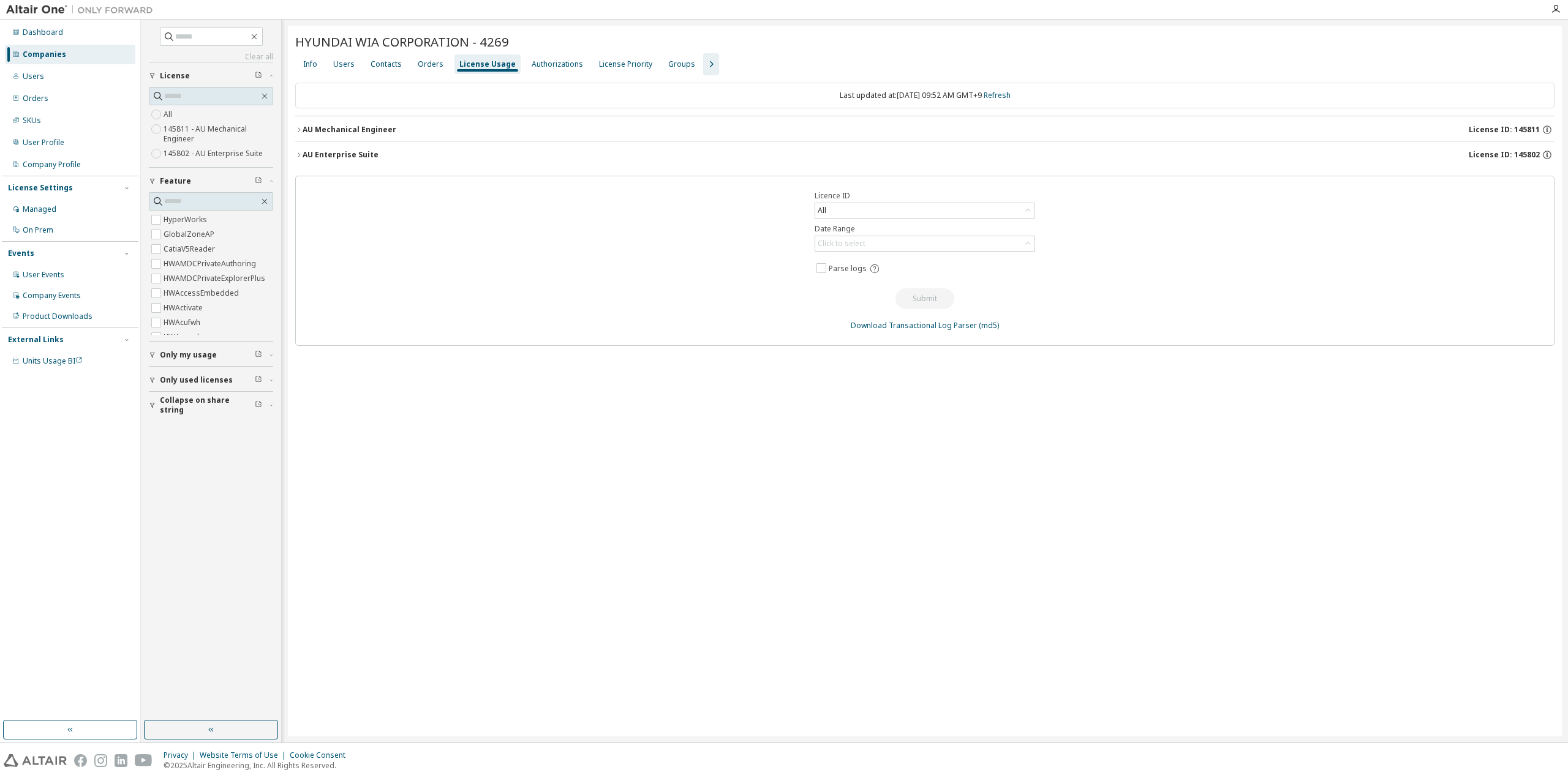
click at [703, 54] on button "button" at bounding box center [711, 64] width 16 height 22
click at [668, 62] on div "Groups" at bounding box center [681, 64] width 27 height 10
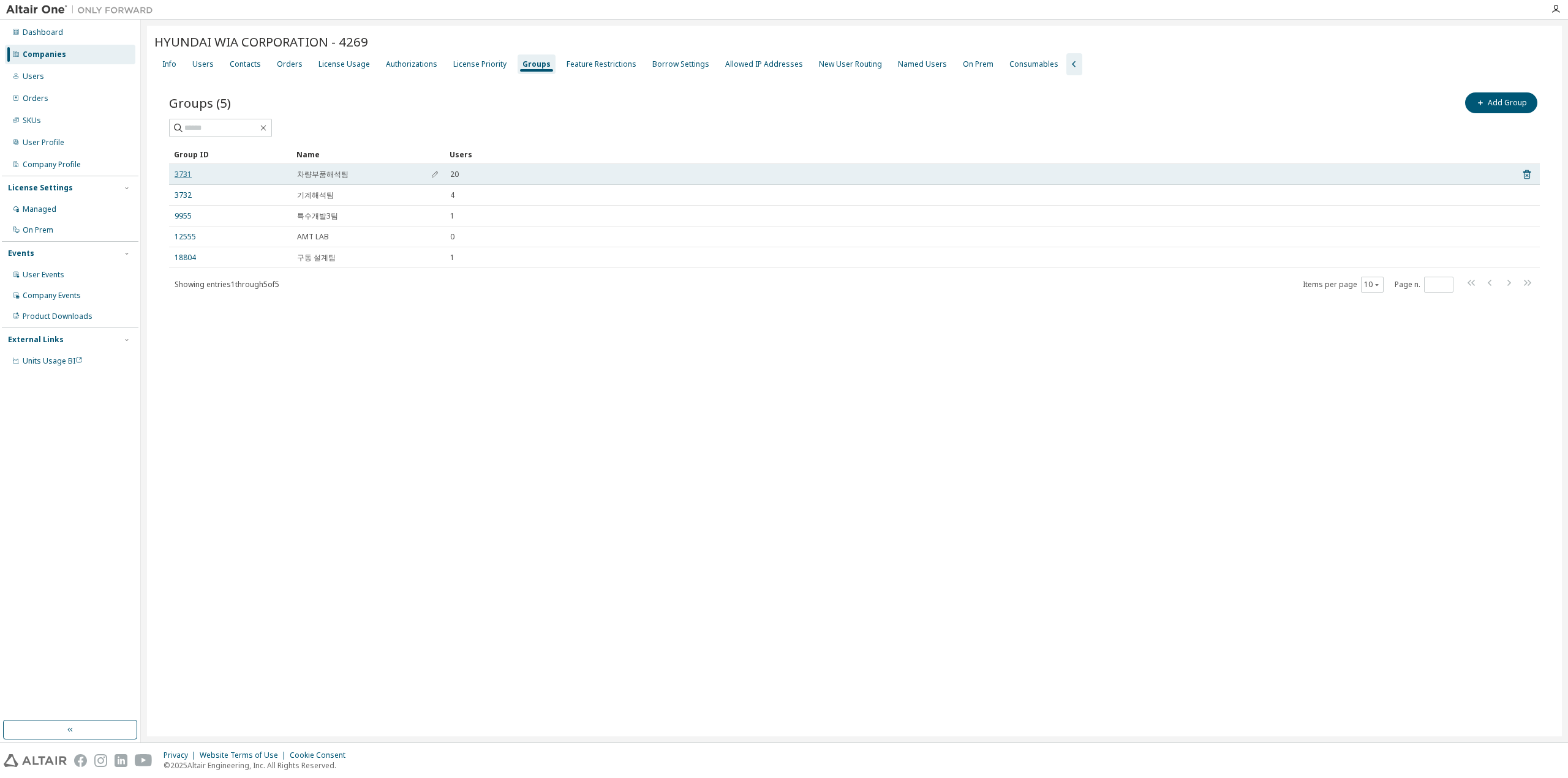
click at [184, 175] on link "3731" at bounding box center [183, 175] width 17 height 10
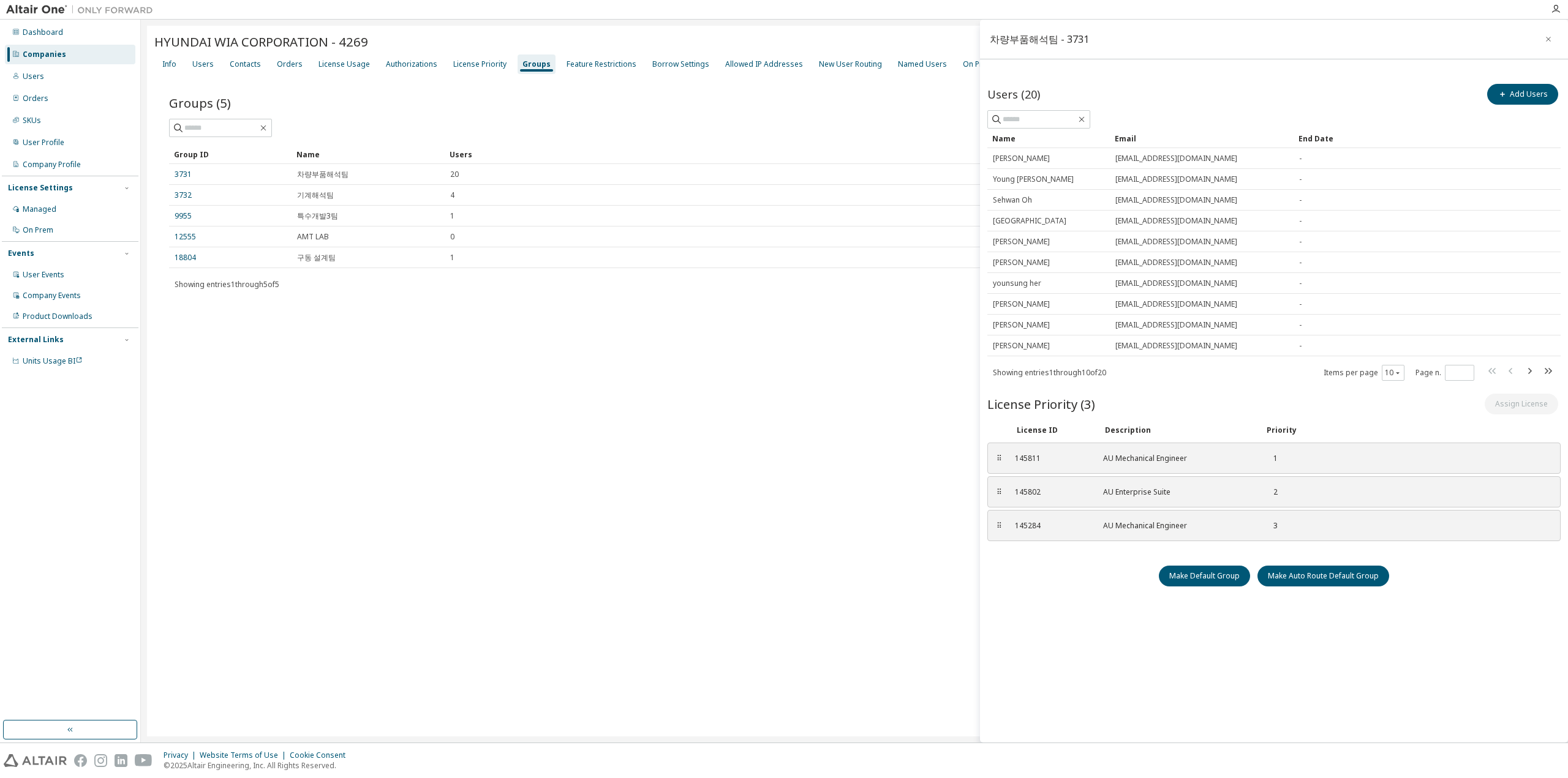
click at [184, 175] on link "3731" at bounding box center [183, 175] width 17 height 10
click at [1548, 36] on icon "button" at bounding box center [1548, 39] width 9 height 10
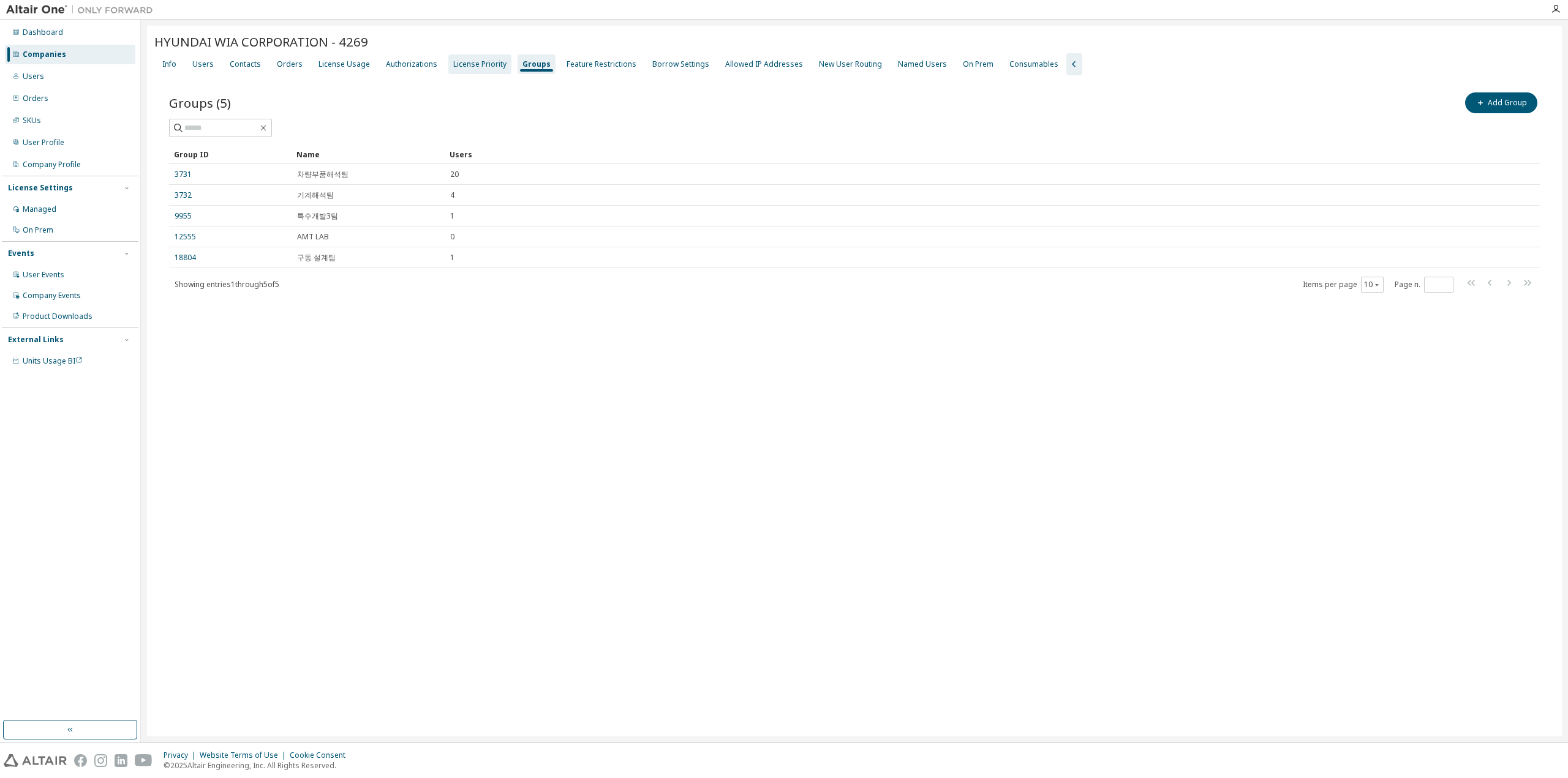
click at [484, 63] on div "License Priority" at bounding box center [479, 64] width 53 height 10
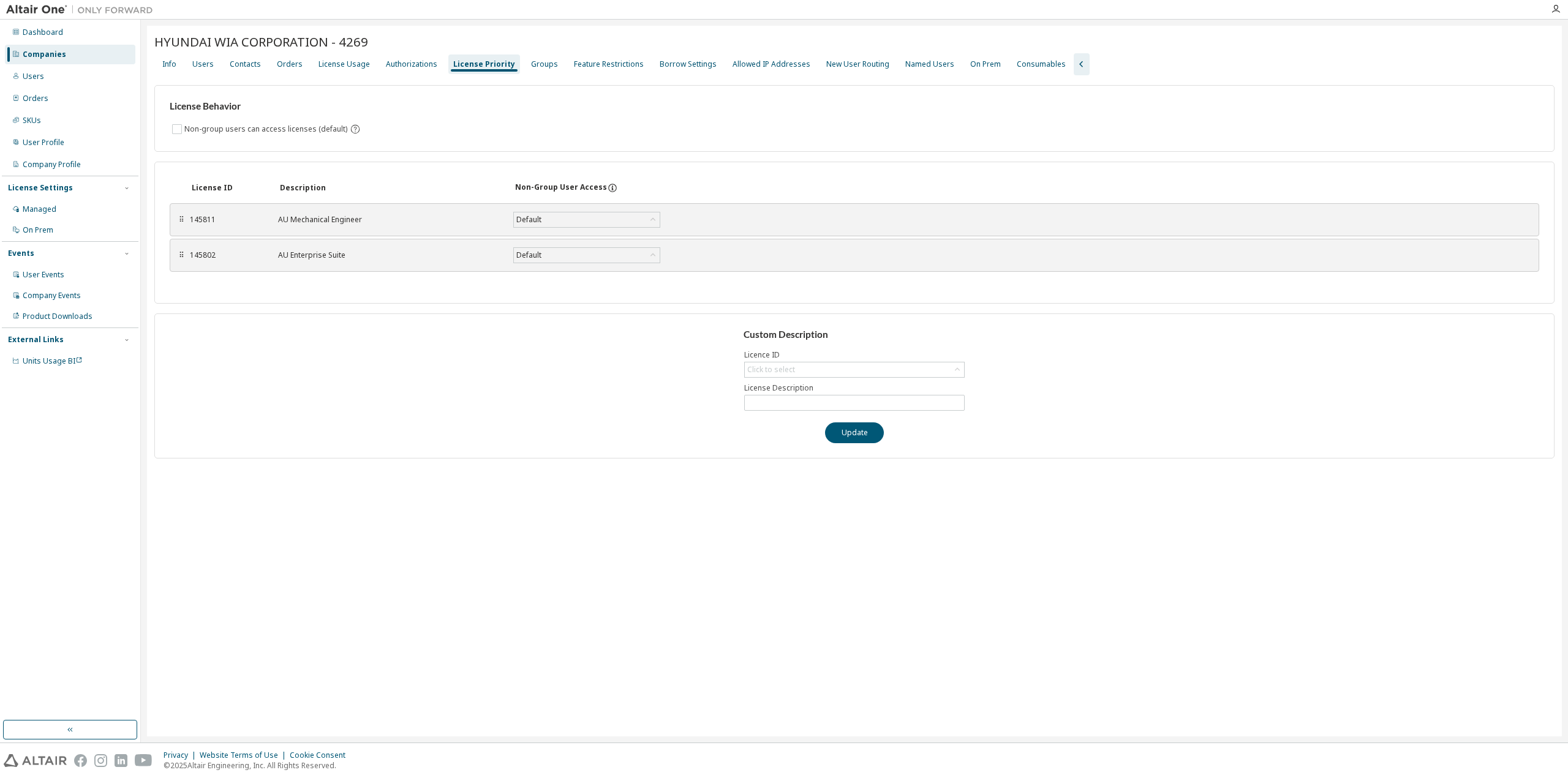
click at [389, 76] on div "License Behavior Non-group users can access licenses (default) License ID Descr…" at bounding box center [854, 267] width 1400 height 383
click at [327, 68] on div "License Usage" at bounding box center [344, 64] width 52 height 10
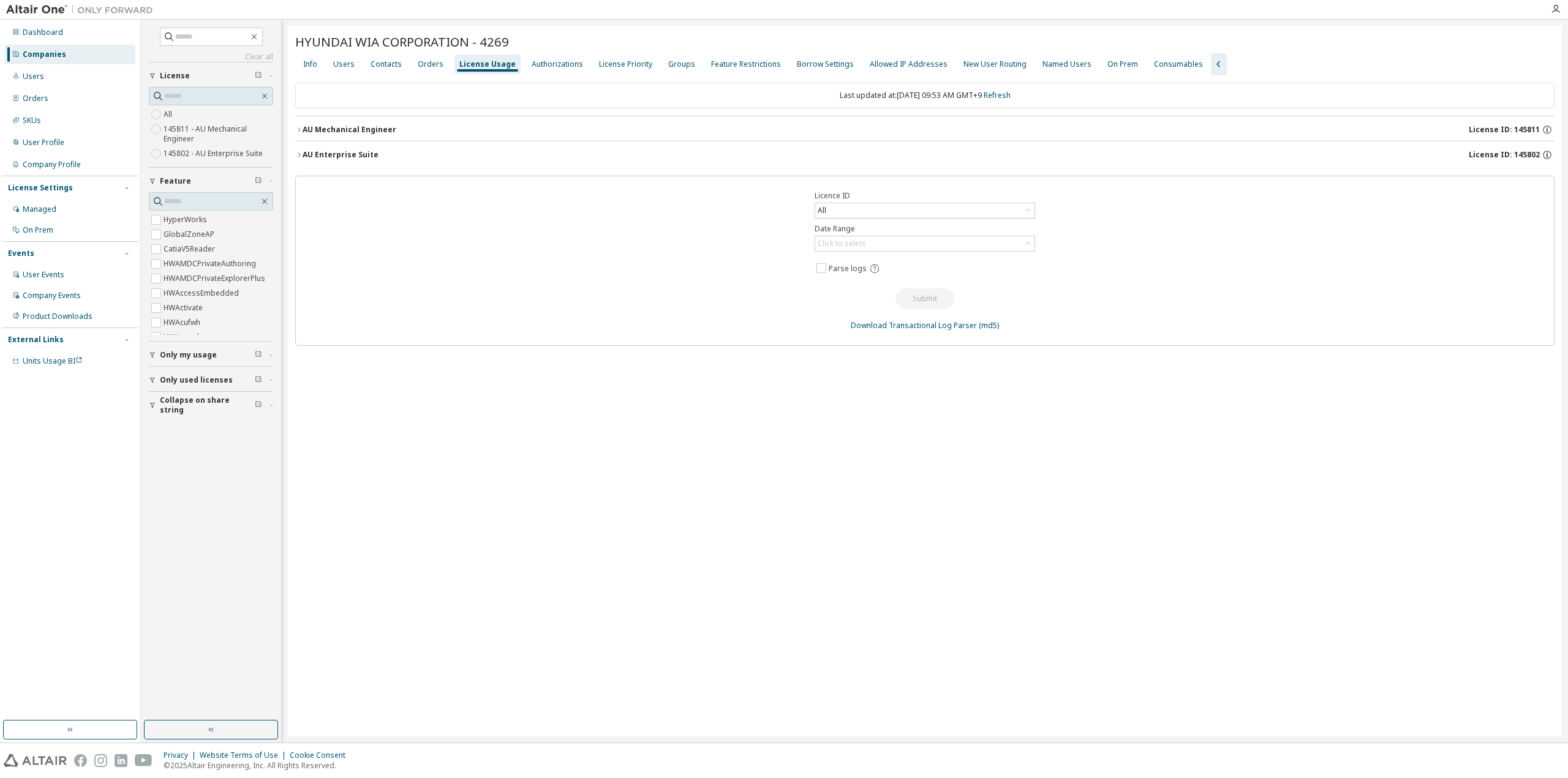
click at [366, 135] on button "AU Mechanical Engineer License ID: 145811" at bounding box center [925, 129] width 1259 height 27
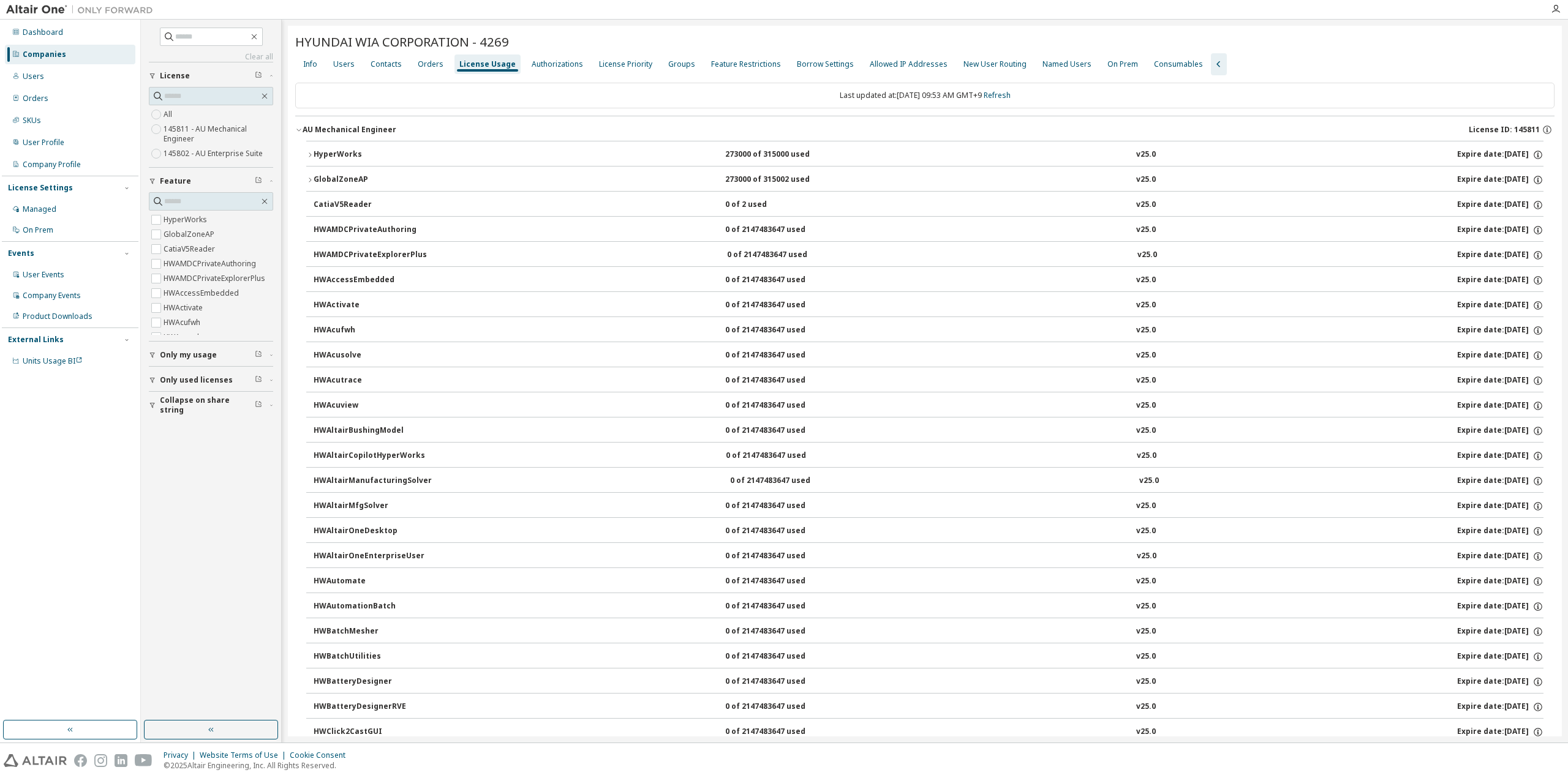
drag, startPoint x: 368, startPoint y: 131, endPoint x: 353, endPoint y: 120, distance: 18.6
click at [368, 131] on div "AU Mechanical Engineer" at bounding box center [349, 130] width 94 height 10
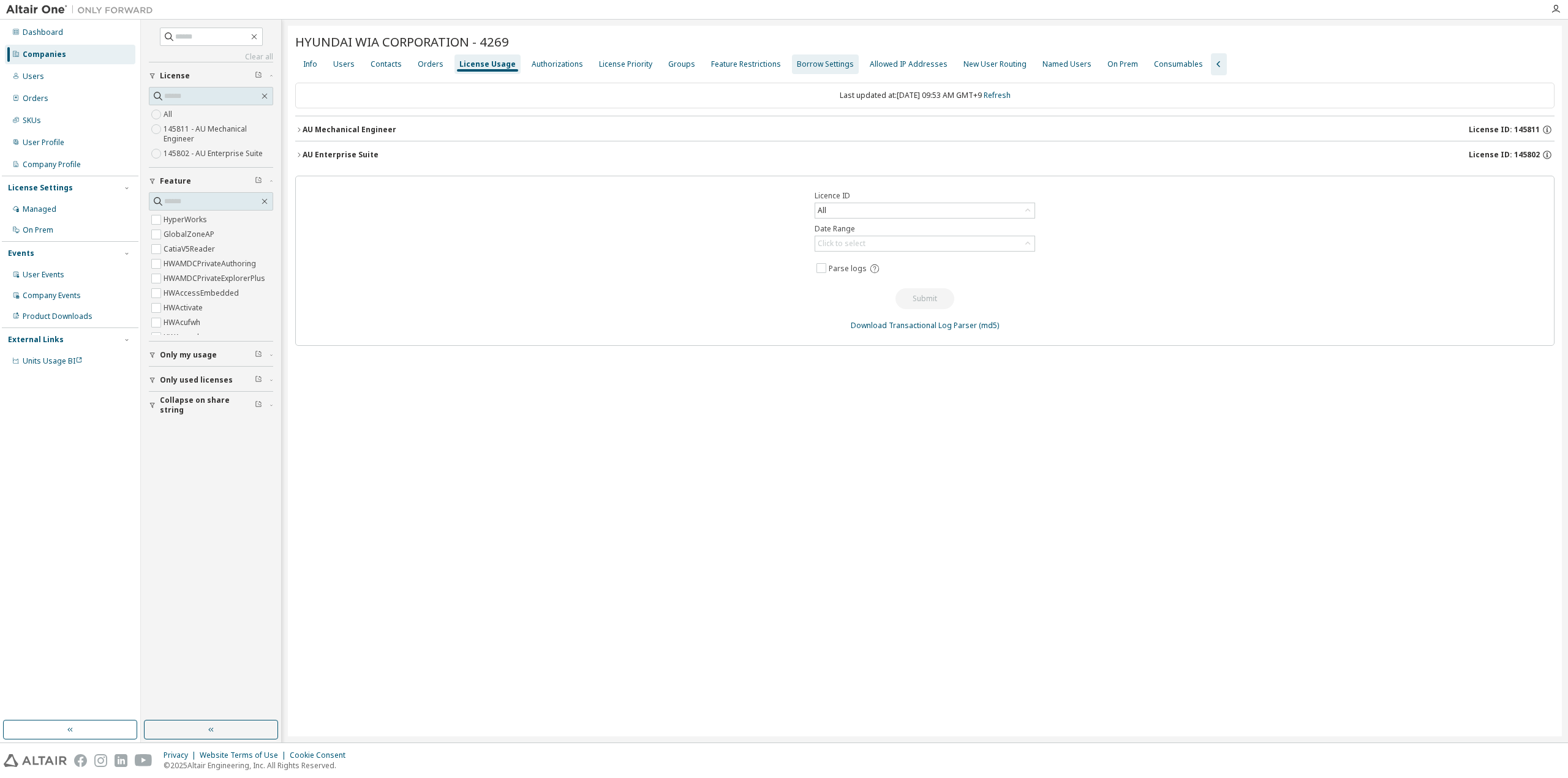
click at [663, 67] on div "Groups" at bounding box center [681, 64] width 37 height 20
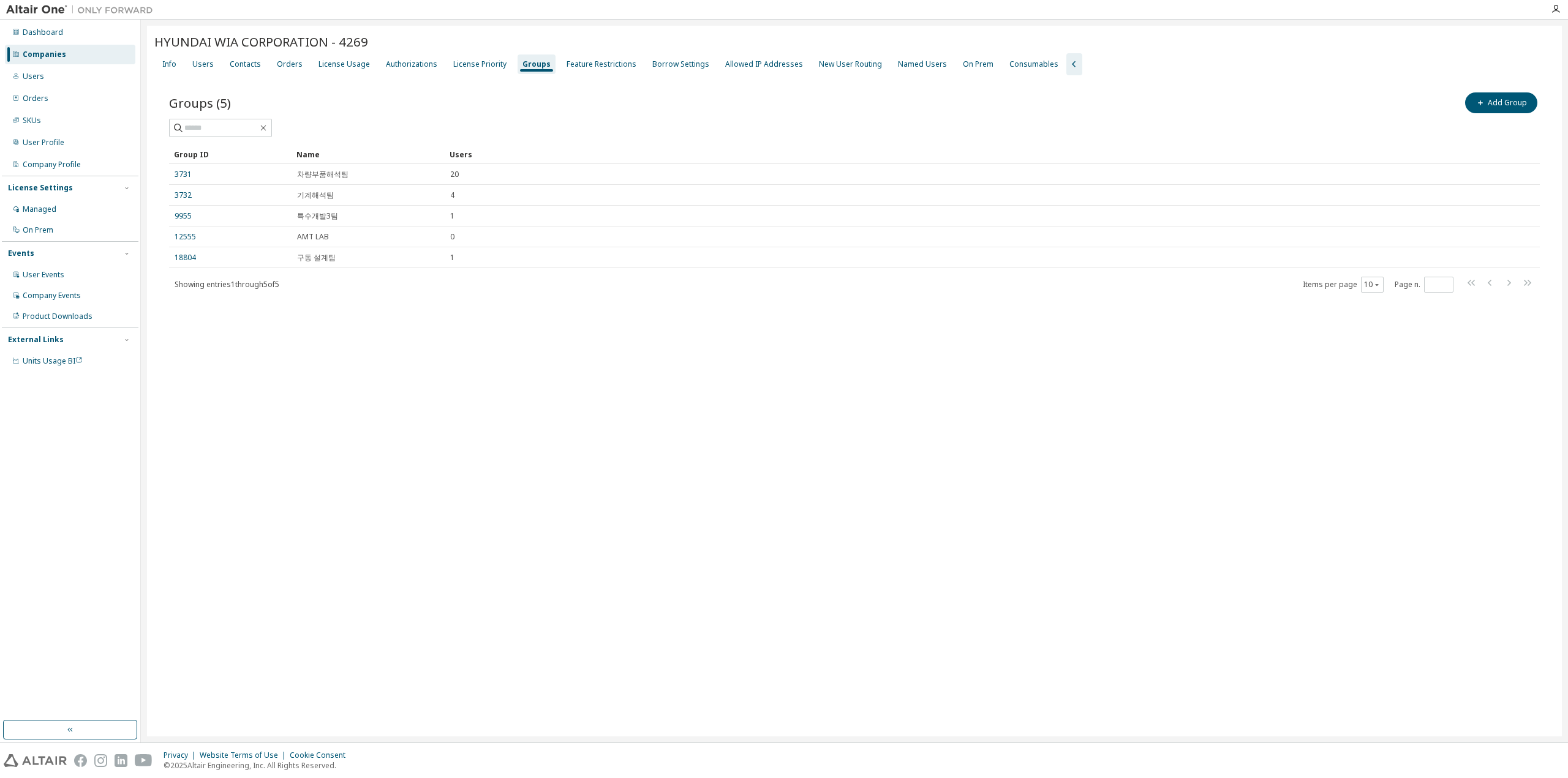
click at [179, 172] on link "3731" at bounding box center [183, 175] width 17 height 10
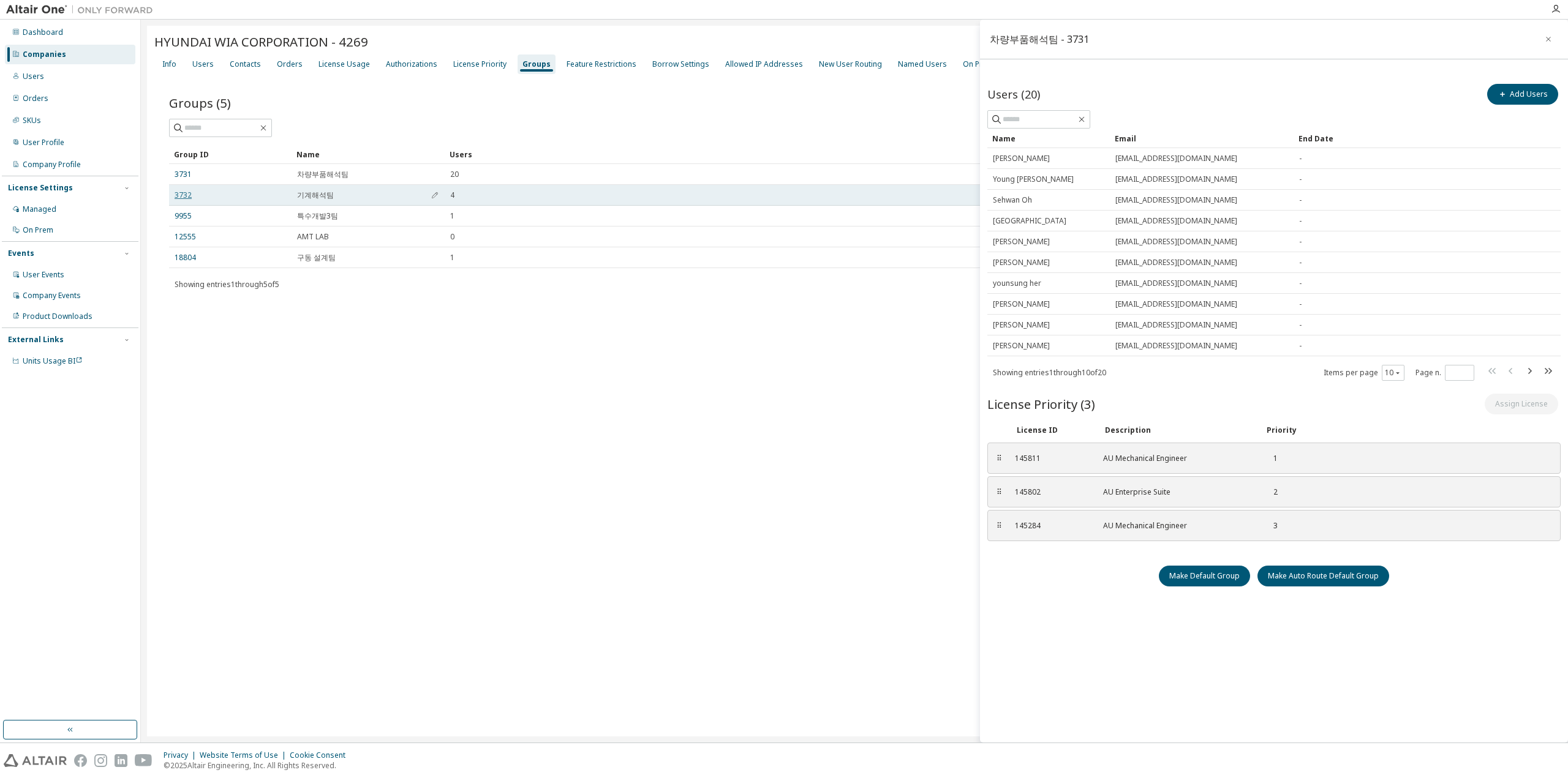
click at [185, 193] on link "3732" at bounding box center [183, 195] width 17 height 10
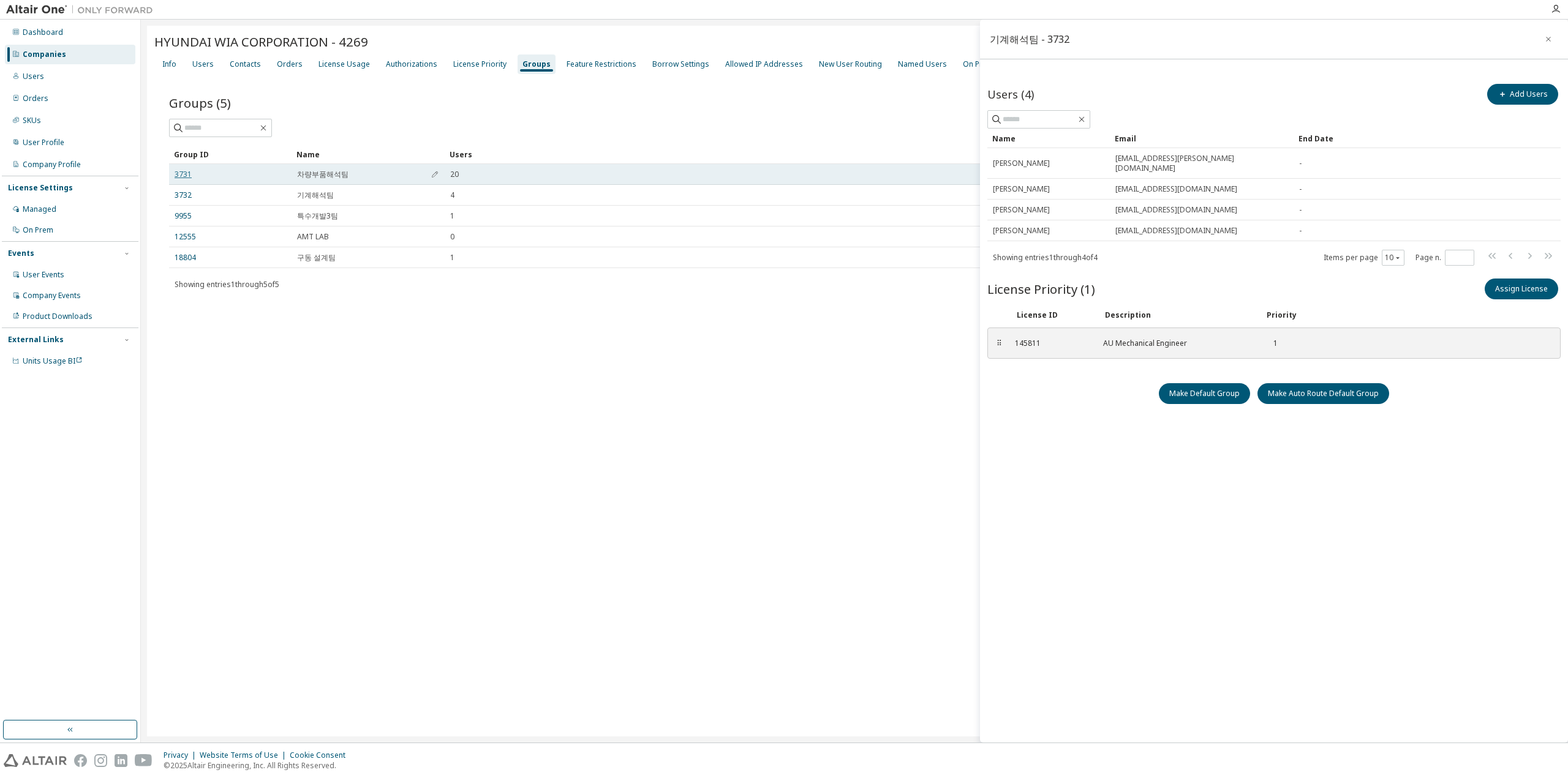
click at [177, 175] on link "3731" at bounding box center [183, 175] width 17 height 10
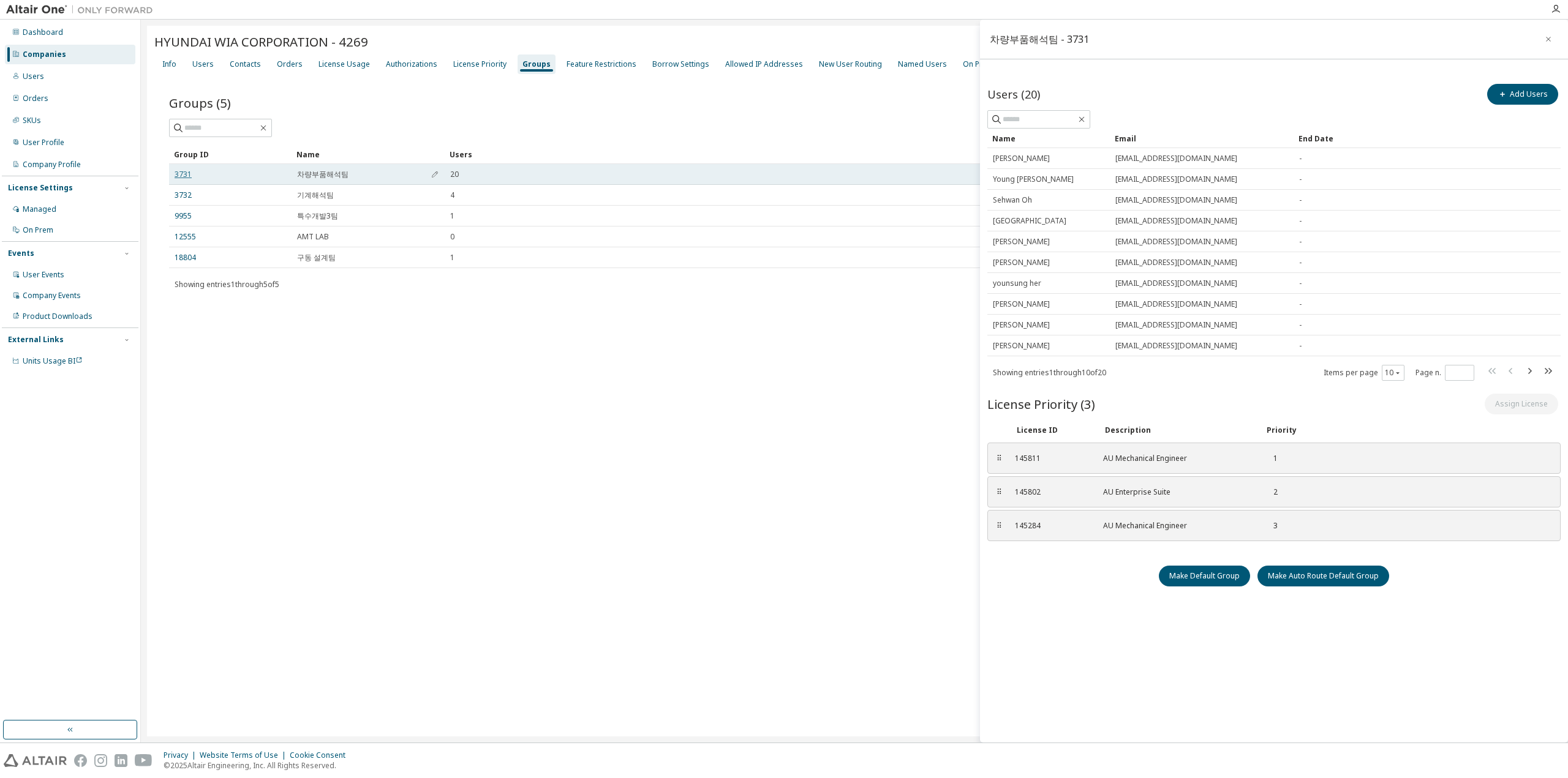
click at [184, 173] on link "3731" at bounding box center [183, 175] width 17 height 10
copy span "차량부품해석팀"
drag, startPoint x: 350, startPoint y: 177, endPoint x: 307, endPoint y: 175, distance: 43.0
click at [297, 175] on div "차량부품해석팀" at bounding box center [368, 175] width 142 height 10
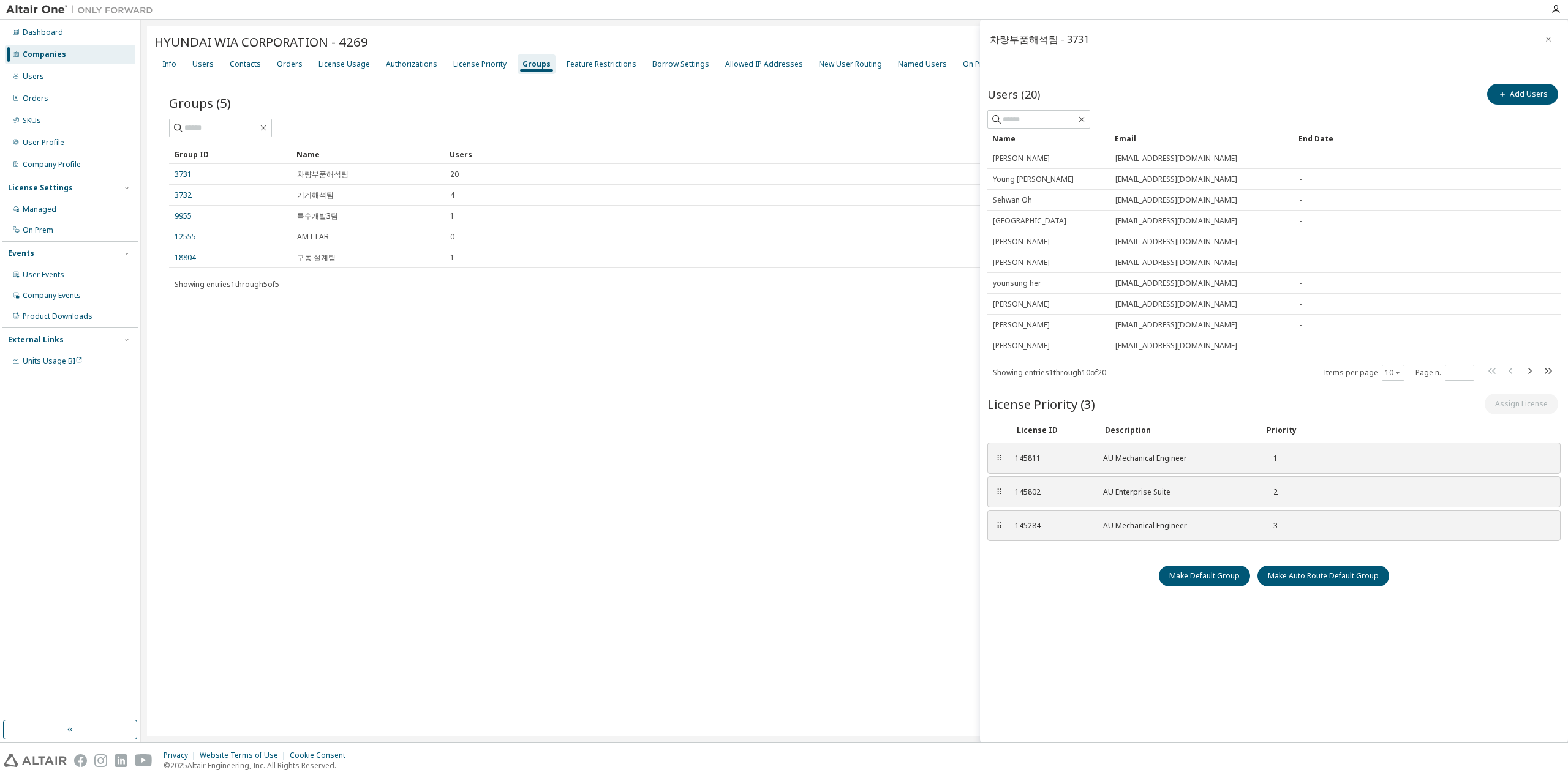
click at [764, 554] on div "HYUNDAI WIA CORPORATION - 4269 Clear Load Save Save As Field Operator Value Sel…" at bounding box center [854, 381] width 1415 height 711
click at [491, 66] on div "License Priority" at bounding box center [479, 64] width 53 height 10
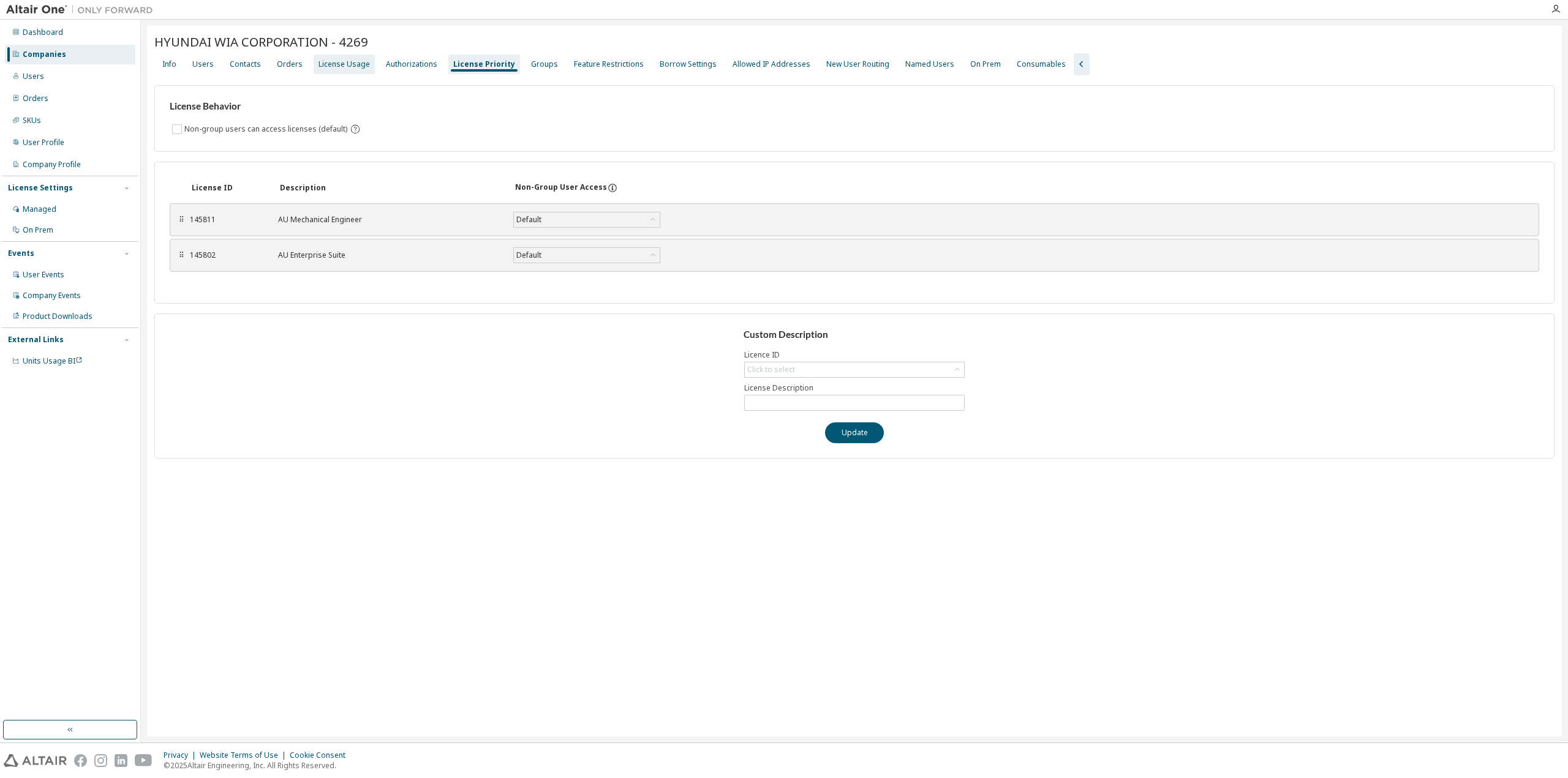
click at [339, 68] on div "License Usage" at bounding box center [344, 64] width 52 height 10
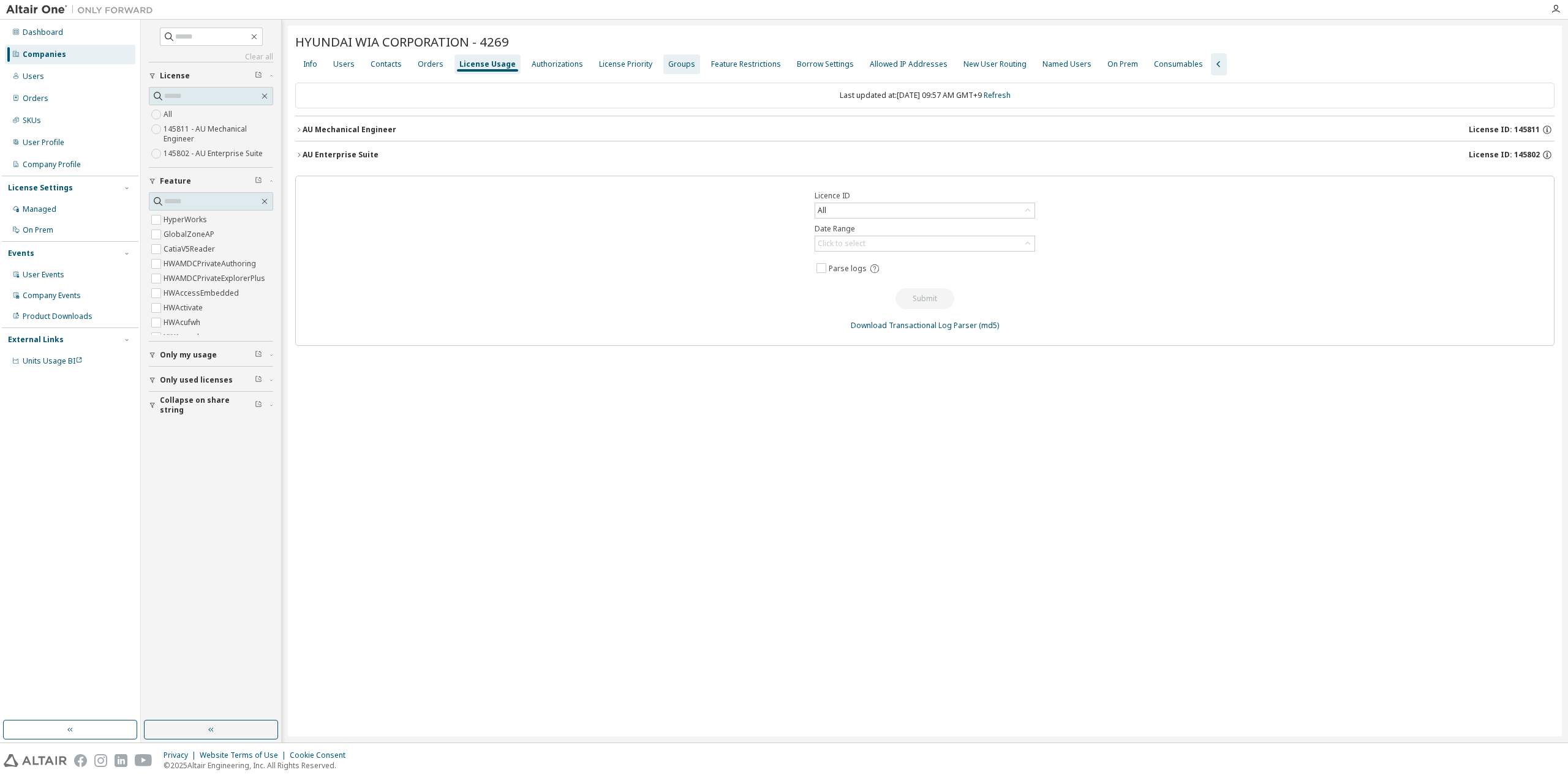
click at [682, 64] on div "Groups" at bounding box center [681, 64] width 27 height 10
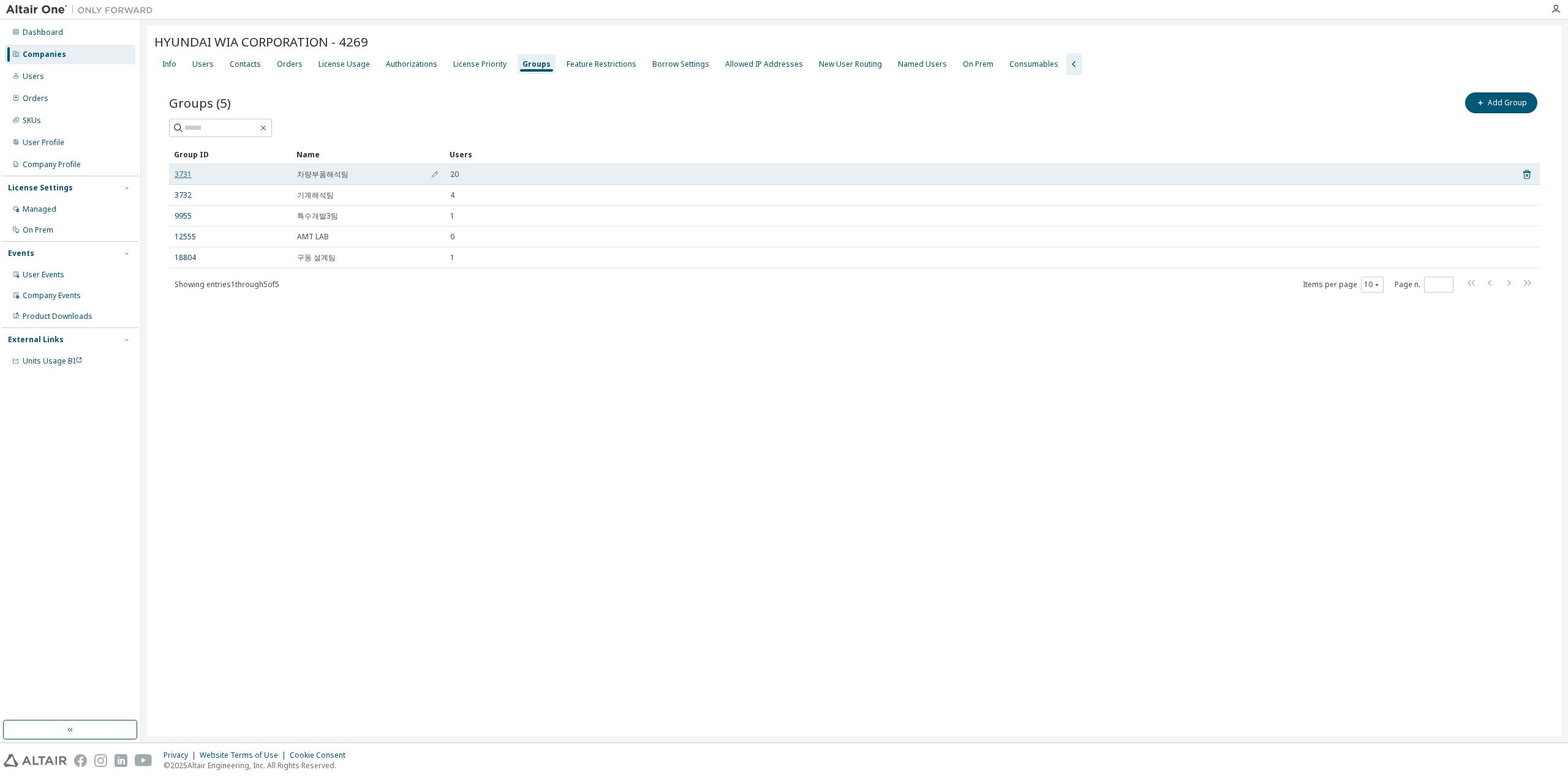
click at [181, 171] on link "3731" at bounding box center [183, 175] width 17 height 10
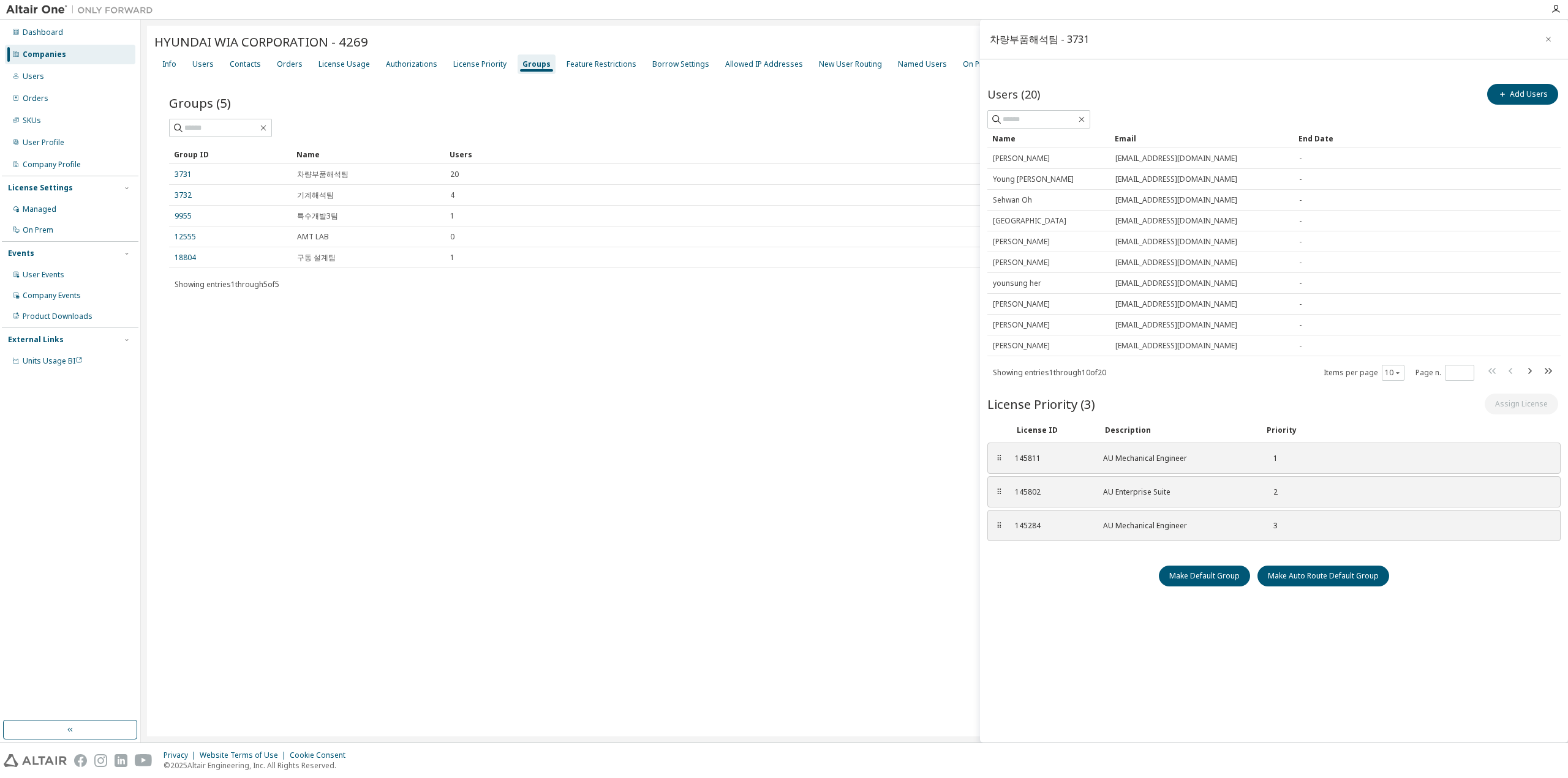
click at [828, 330] on div "HYUNDAI WIA CORPORATION - 4269 Clear Load Save Save As Field Operator Value Sel…" at bounding box center [854, 381] width 1415 height 711
click at [1549, 40] on icon "button" at bounding box center [1548, 39] width 9 height 10
